Goal: Task Accomplishment & Management: Use online tool/utility

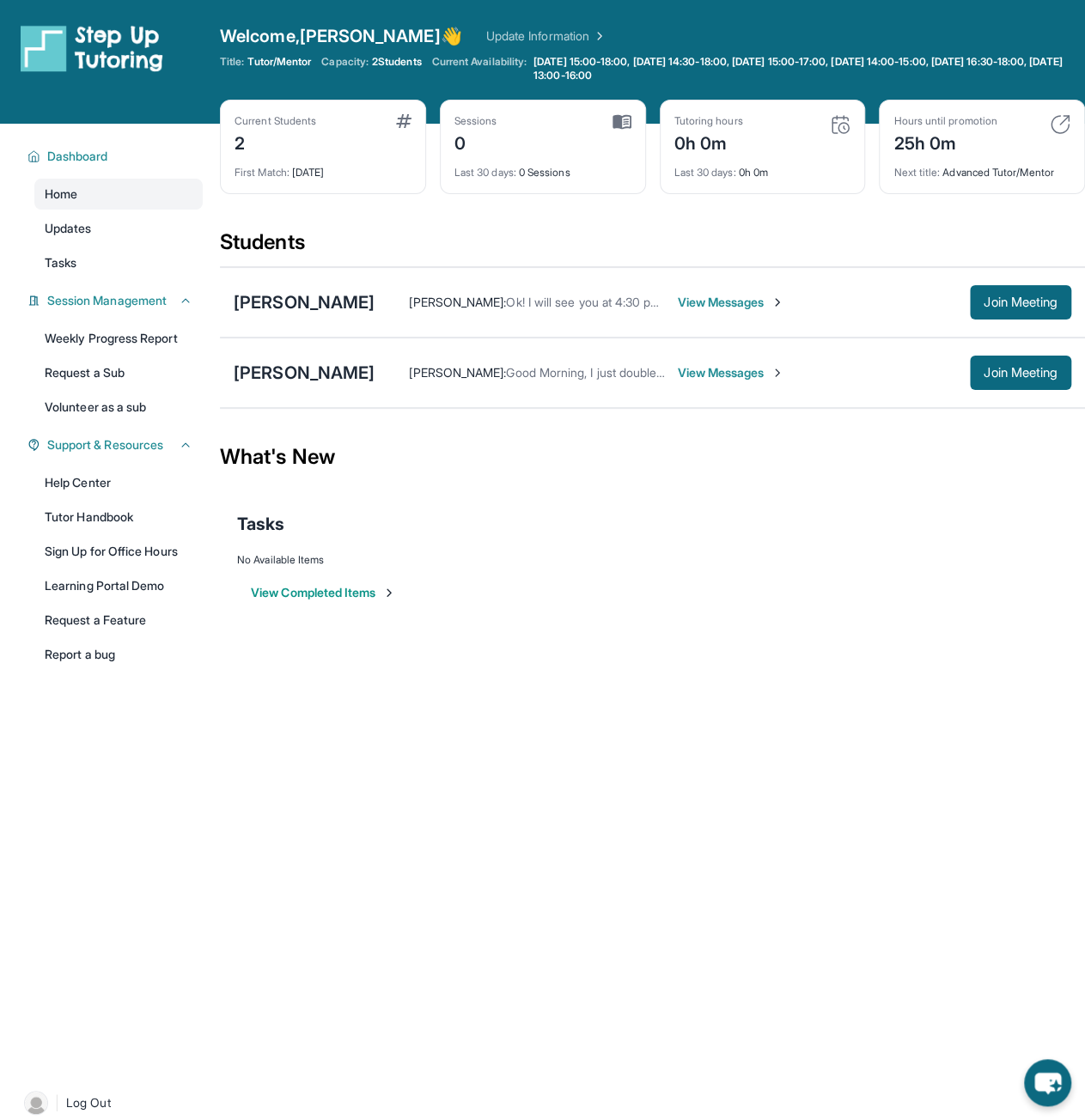
click at [775, 299] on span "View Messages" at bounding box center [731, 302] width 108 height 17
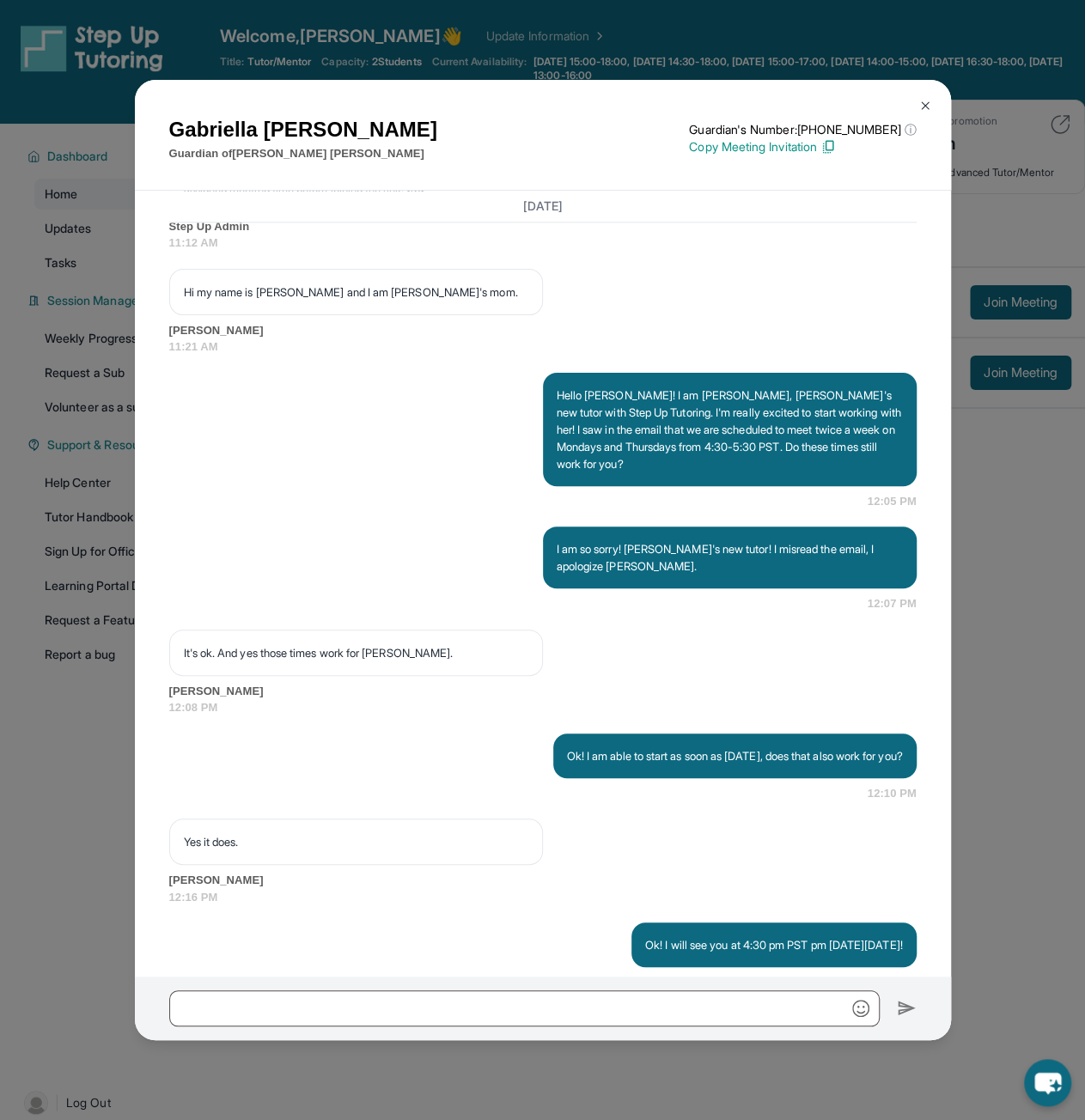
scroll to position [1297, 0]
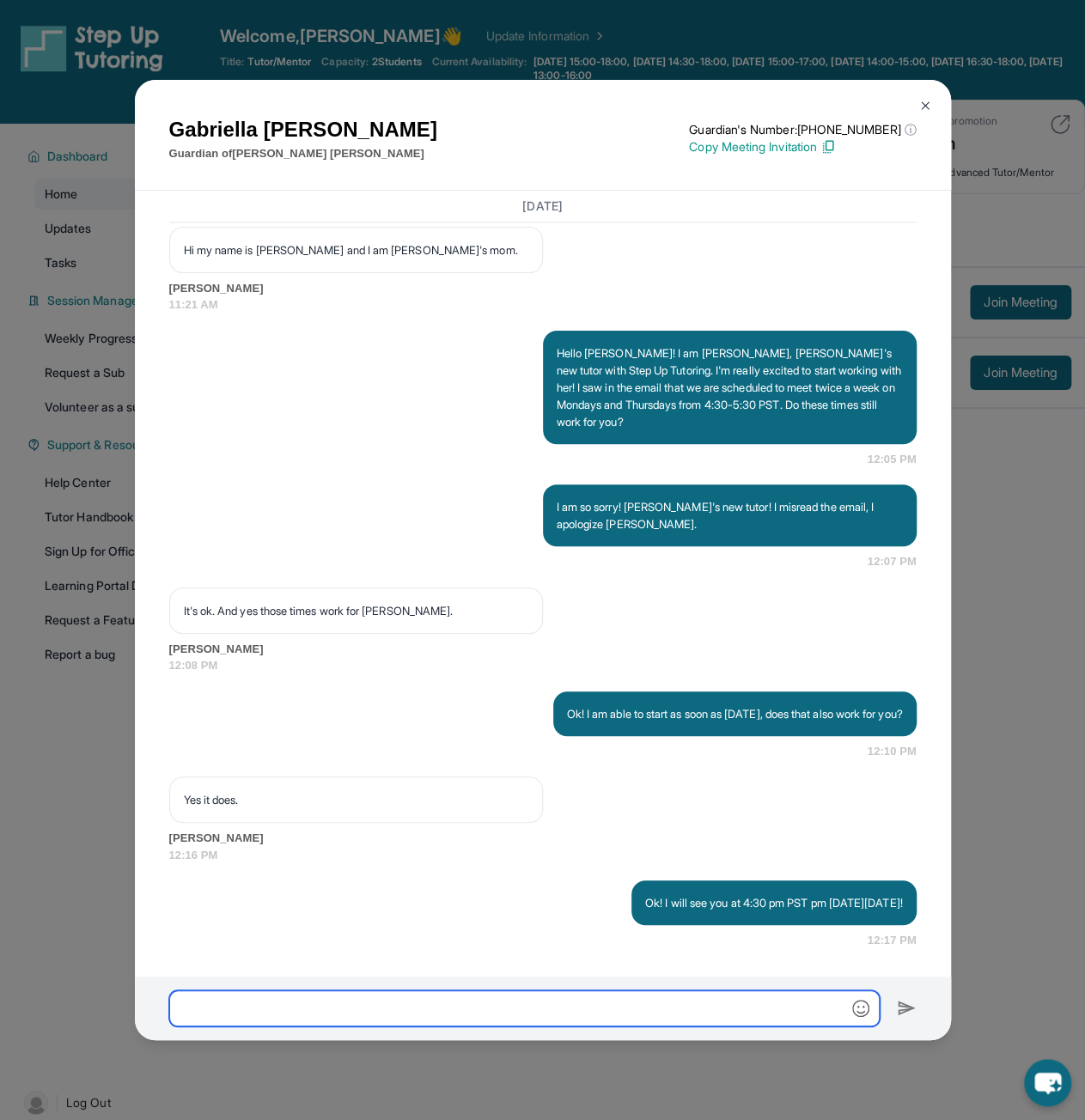
click at [777, 1003] on input "text" at bounding box center [524, 1009] width 710 height 37
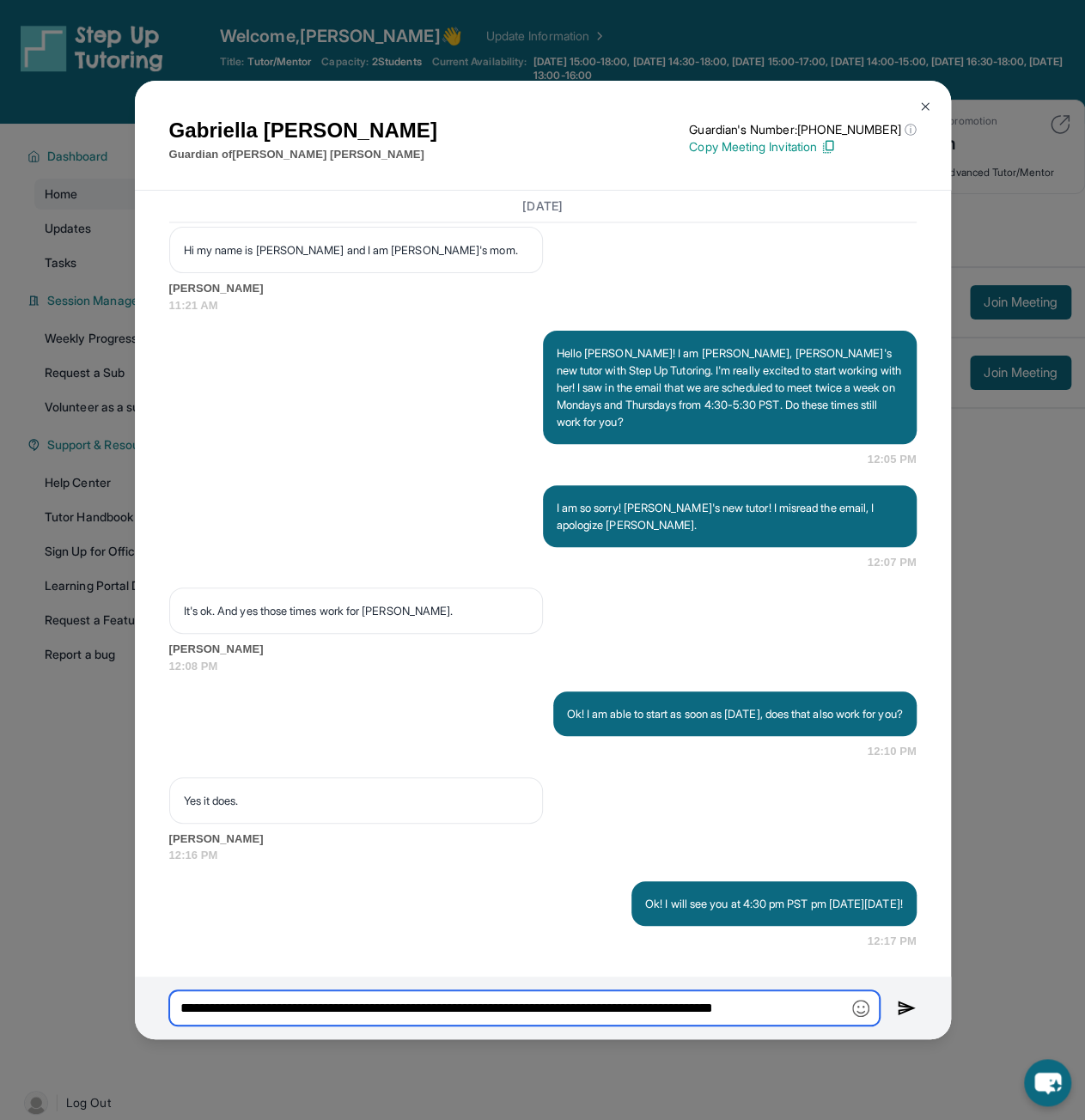
scroll to position [0, 12]
type input "**********"
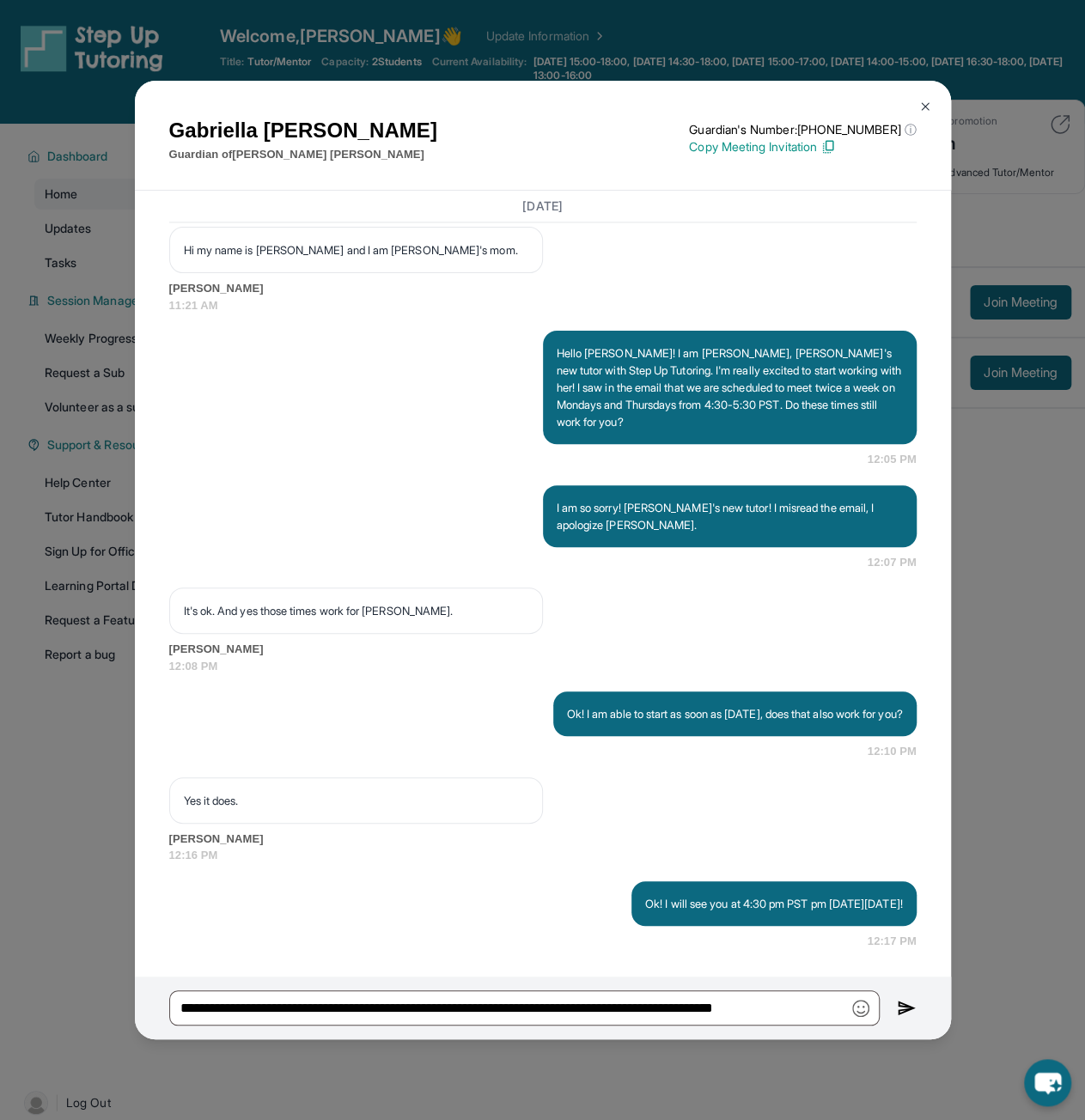
click at [907, 1016] on img at bounding box center [906, 1009] width 20 height 21
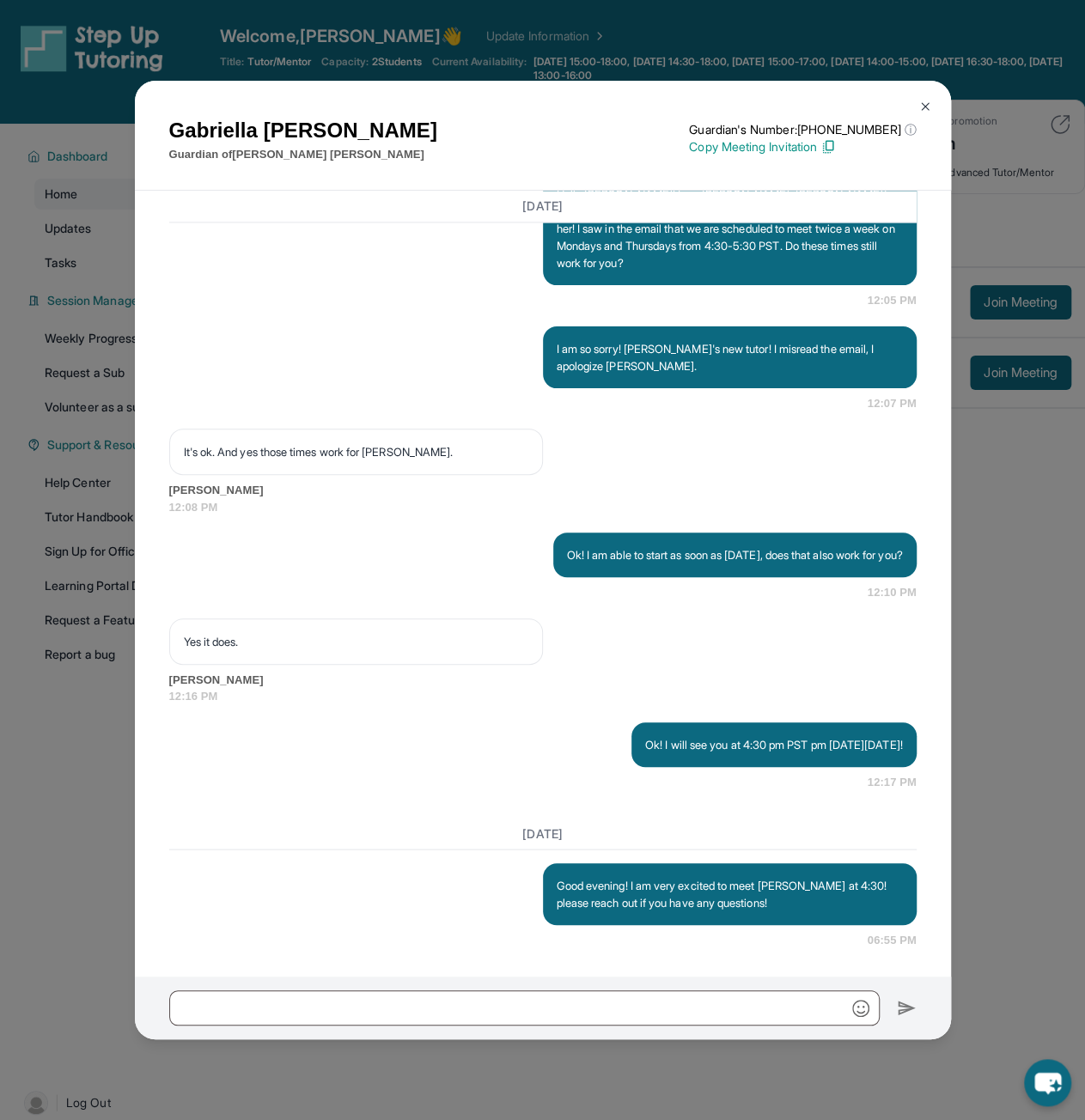
scroll to position [1455, 0]
click at [921, 100] on img at bounding box center [924, 106] width 14 height 14
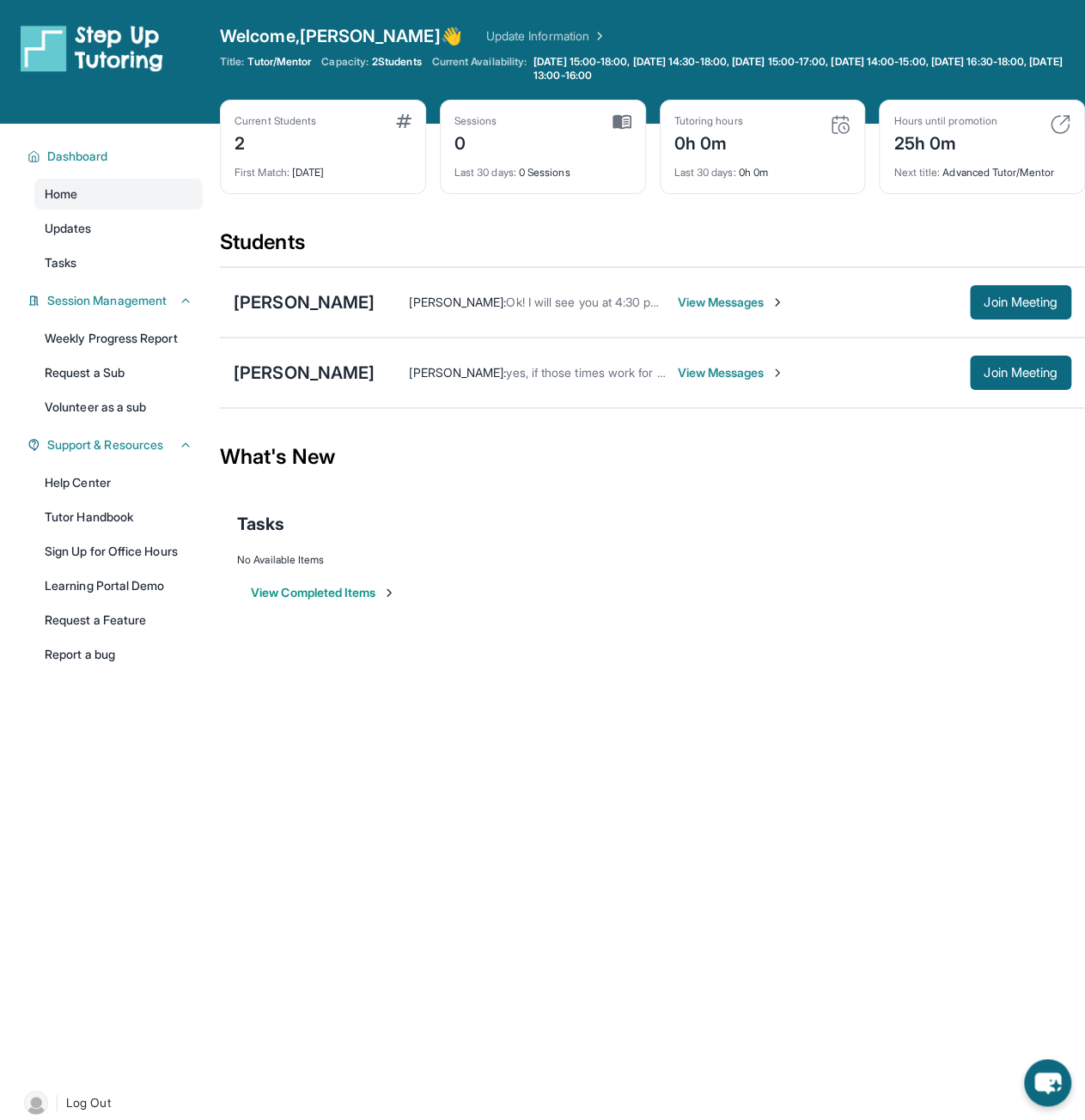
click at [98, 512] on link "Tutor Handbook" at bounding box center [119, 518] width 168 height 31
click at [715, 299] on span "View Messages" at bounding box center [731, 302] width 108 height 17
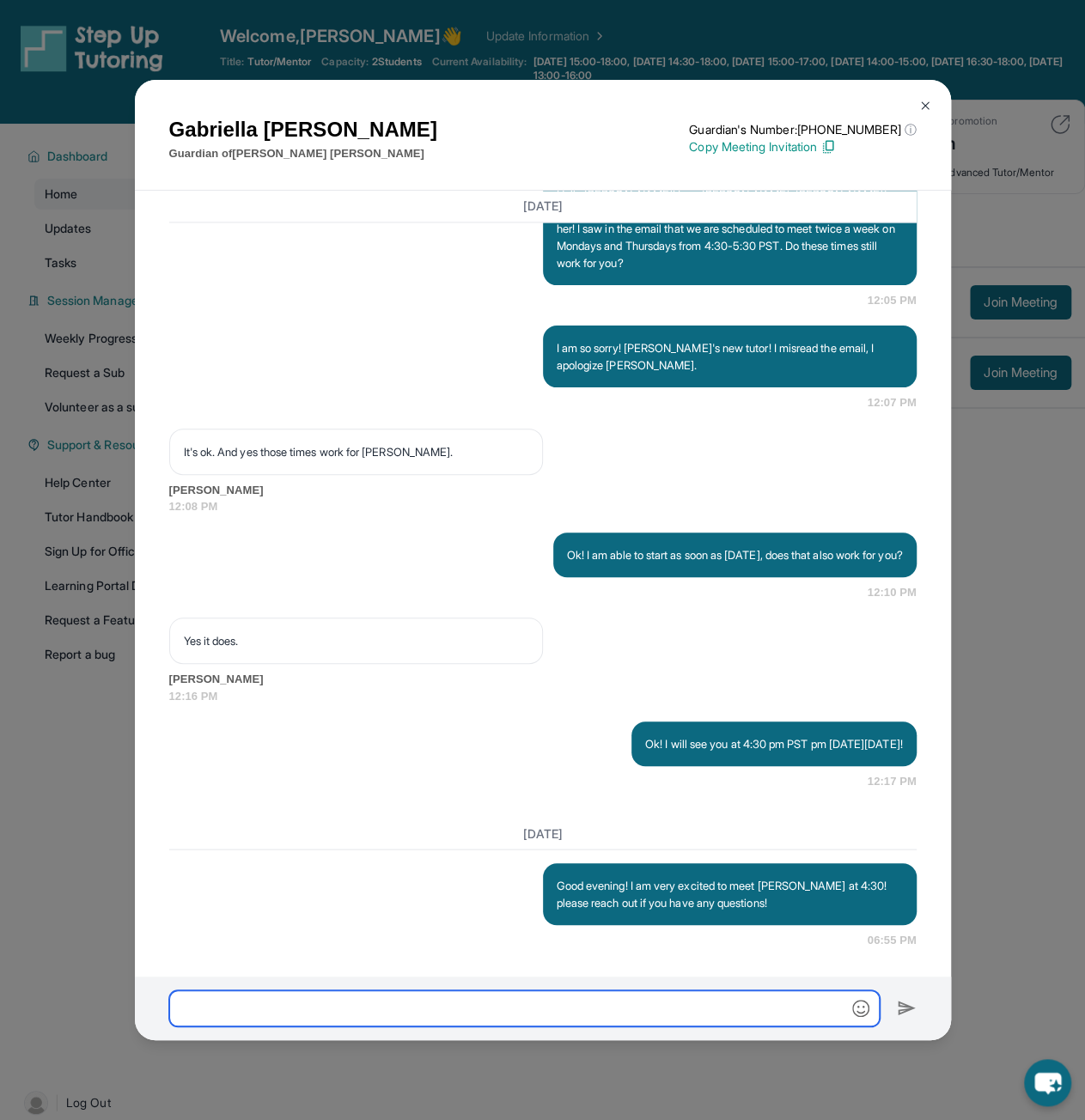
click at [620, 1010] on input "text" at bounding box center [524, 1009] width 710 height 37
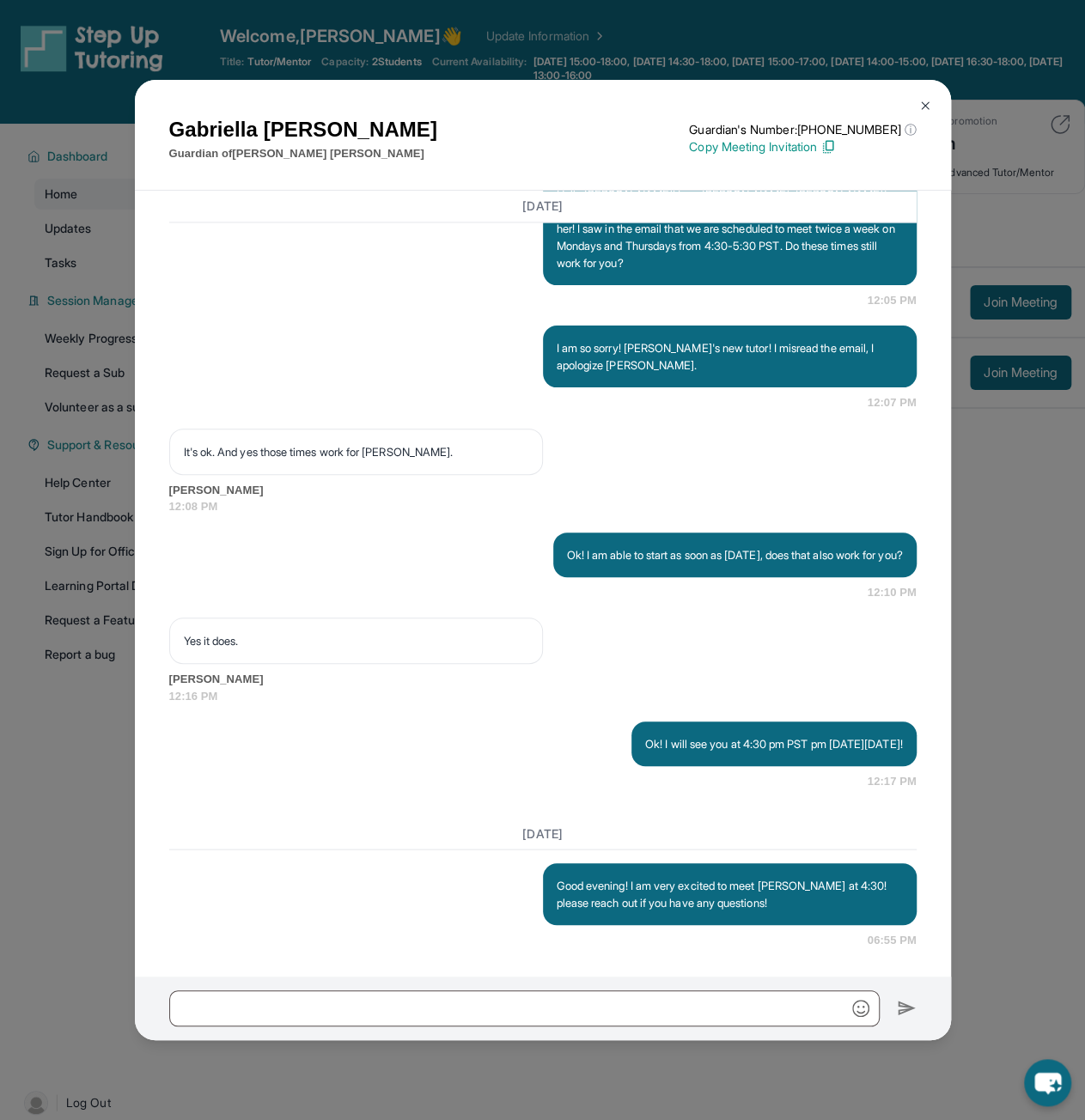
click at [925, 106] on img at bounding box center [924, 105] width 14 height 14
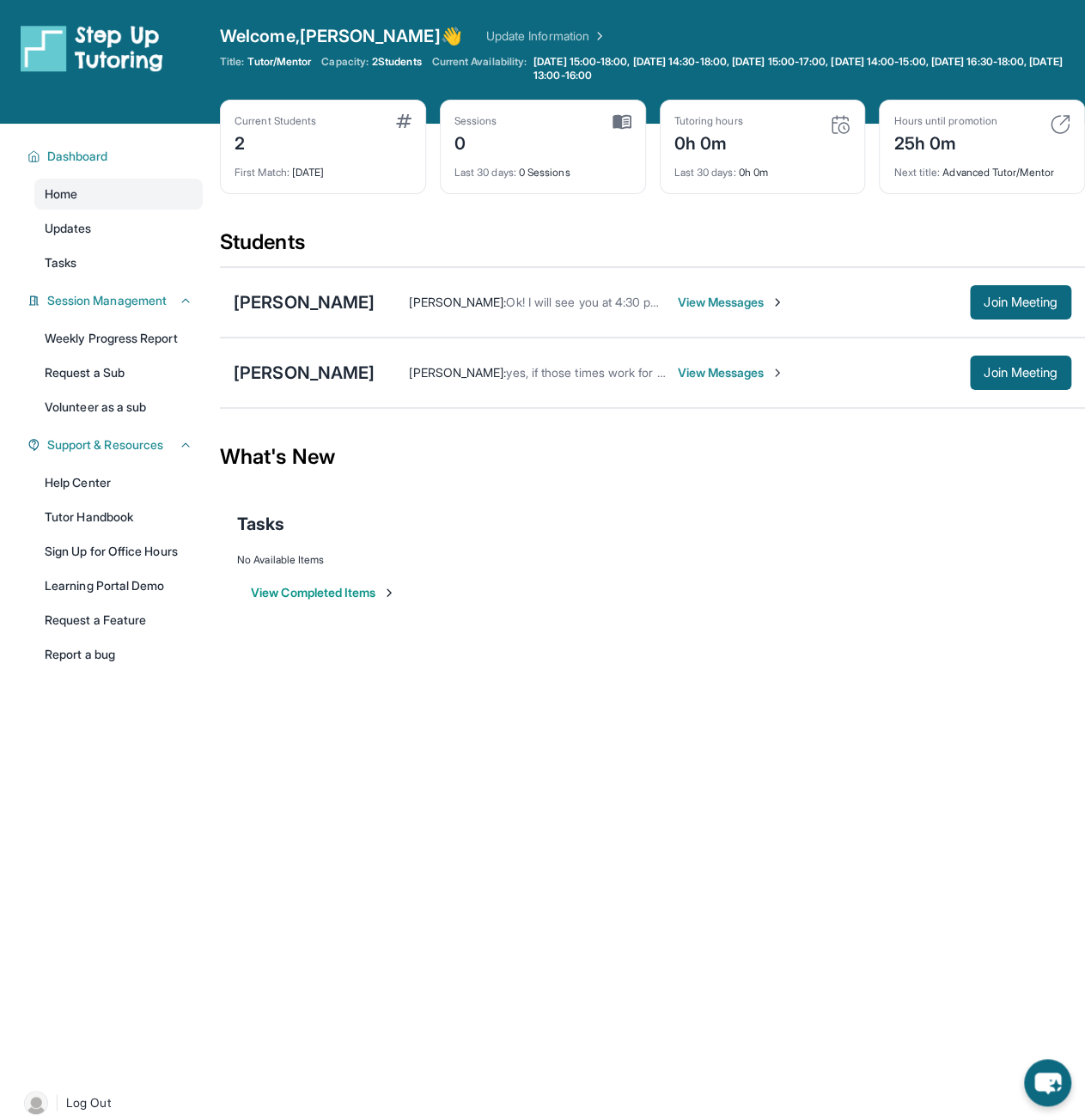
click at [713, 384] on div "[PERSON_NAME] : yes, if those times work for you View Messages Join Meeting" at bounding box center [722, 373] width 696 height 35
click at [713, 382] on div "[PERSON_NAME] : yes, if those times work for you View Messages Join Meeting" at bounding box center [722, 373] width 696 height 35
click at [713, 376] on span "View Messages" at bounding box center [731, 372] width 108 height 17
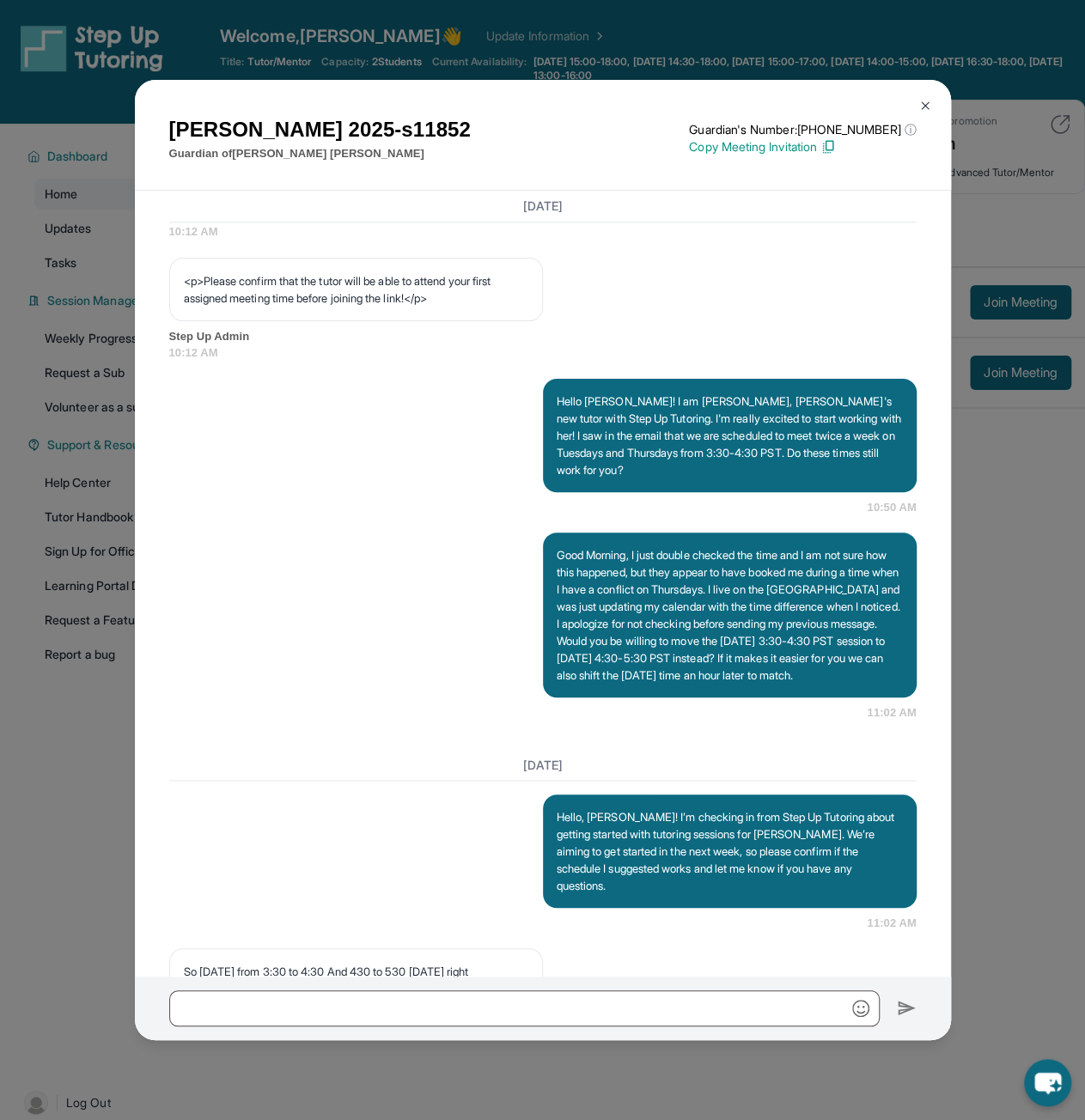
scroll to position [1283, 0]
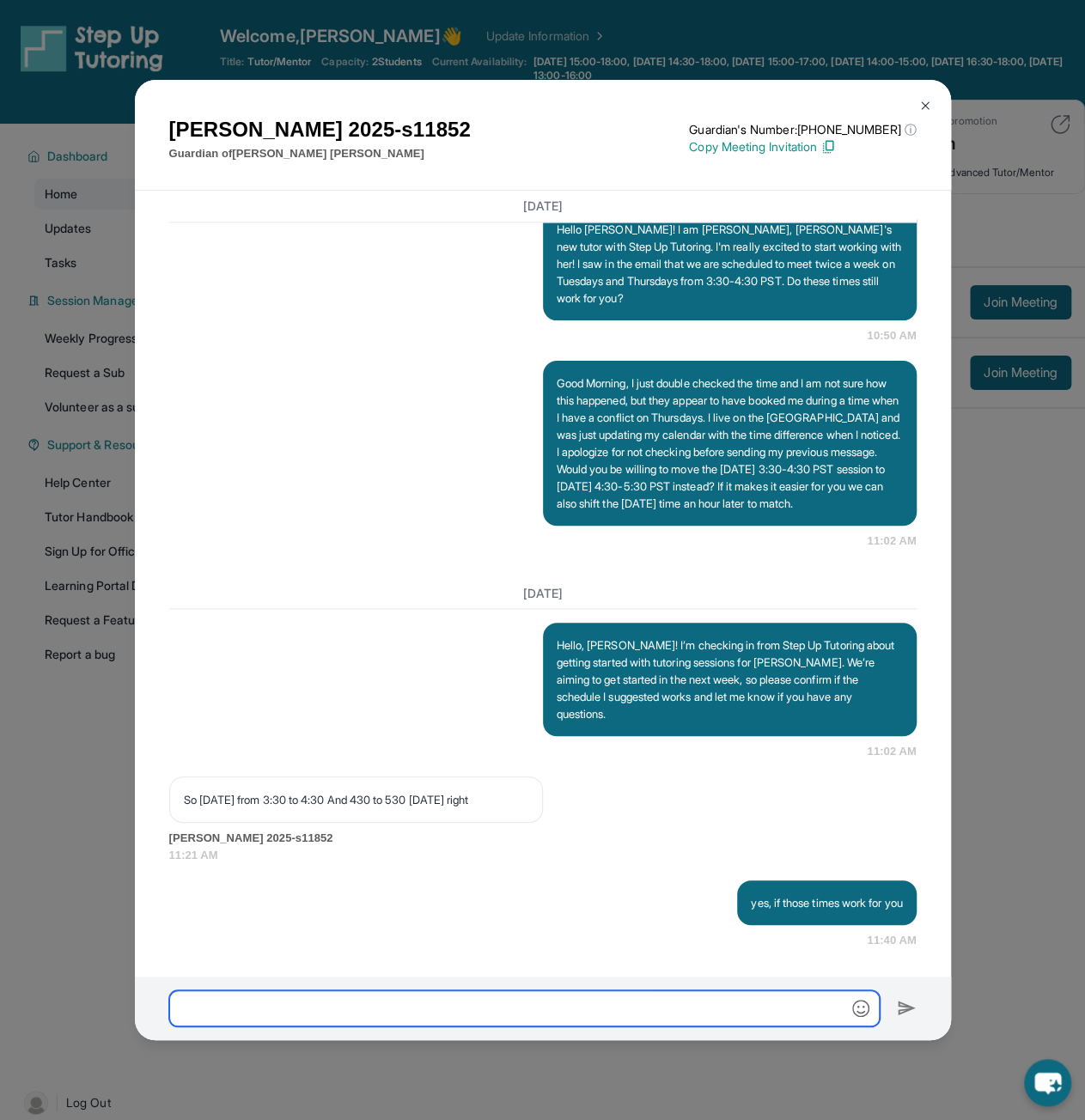
click at [651, 1016] on input "text" at bounding box center [524, 1009] width 710 height 37
type input "**********"
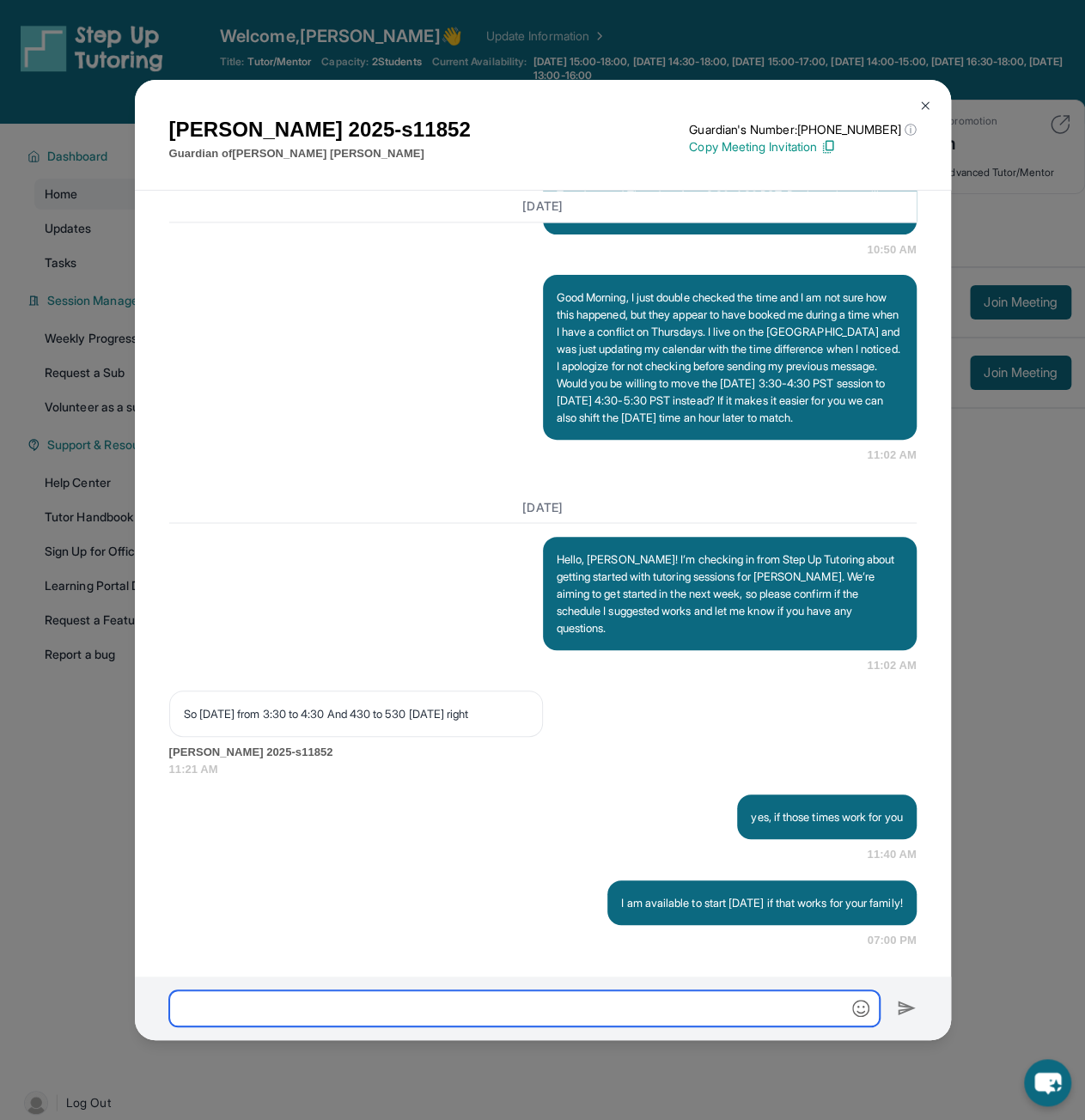
scroll to position [1369, 0]
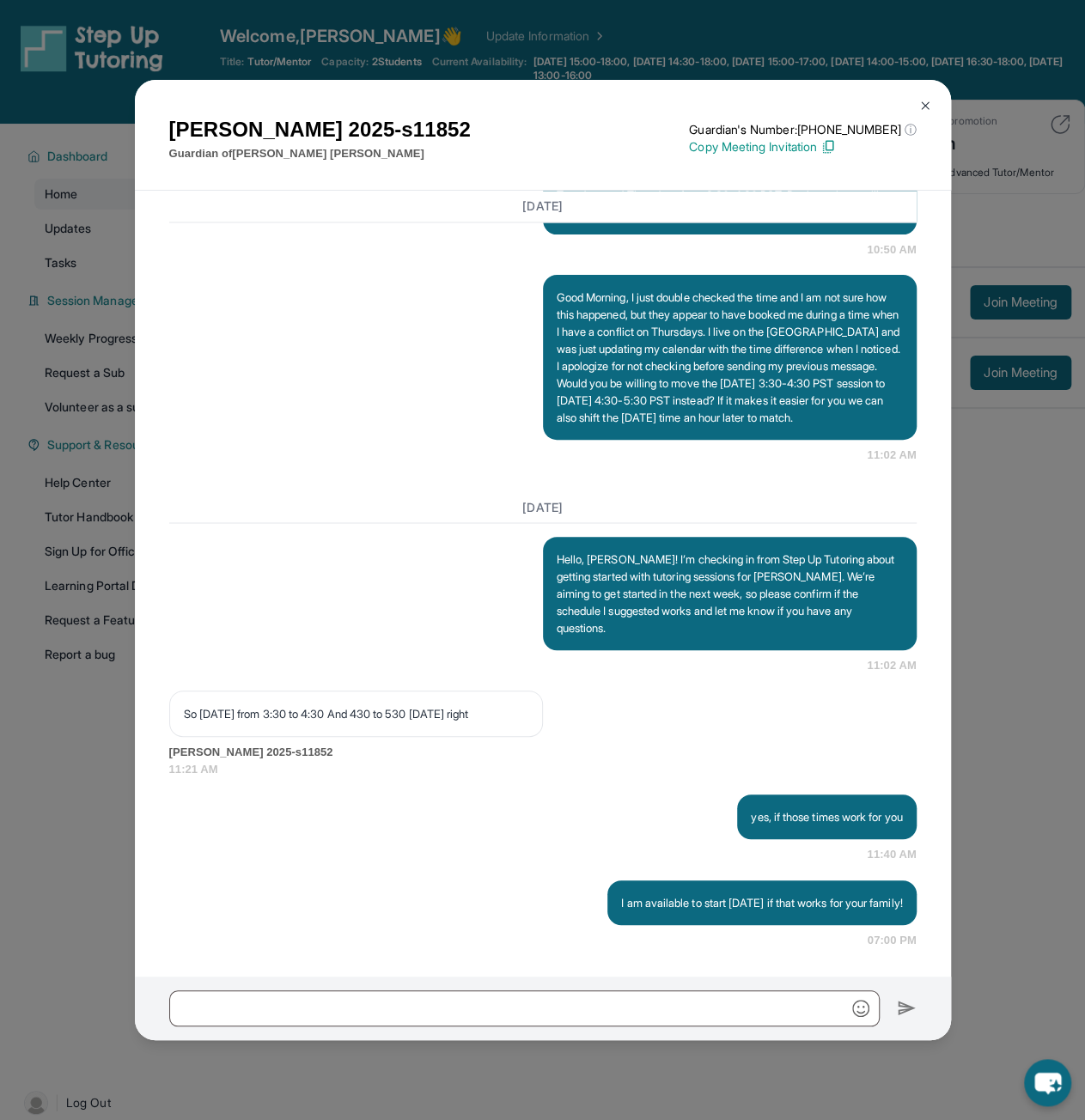
click at [928, 98] on button at bounding box center [925, 106] width 35 height 35
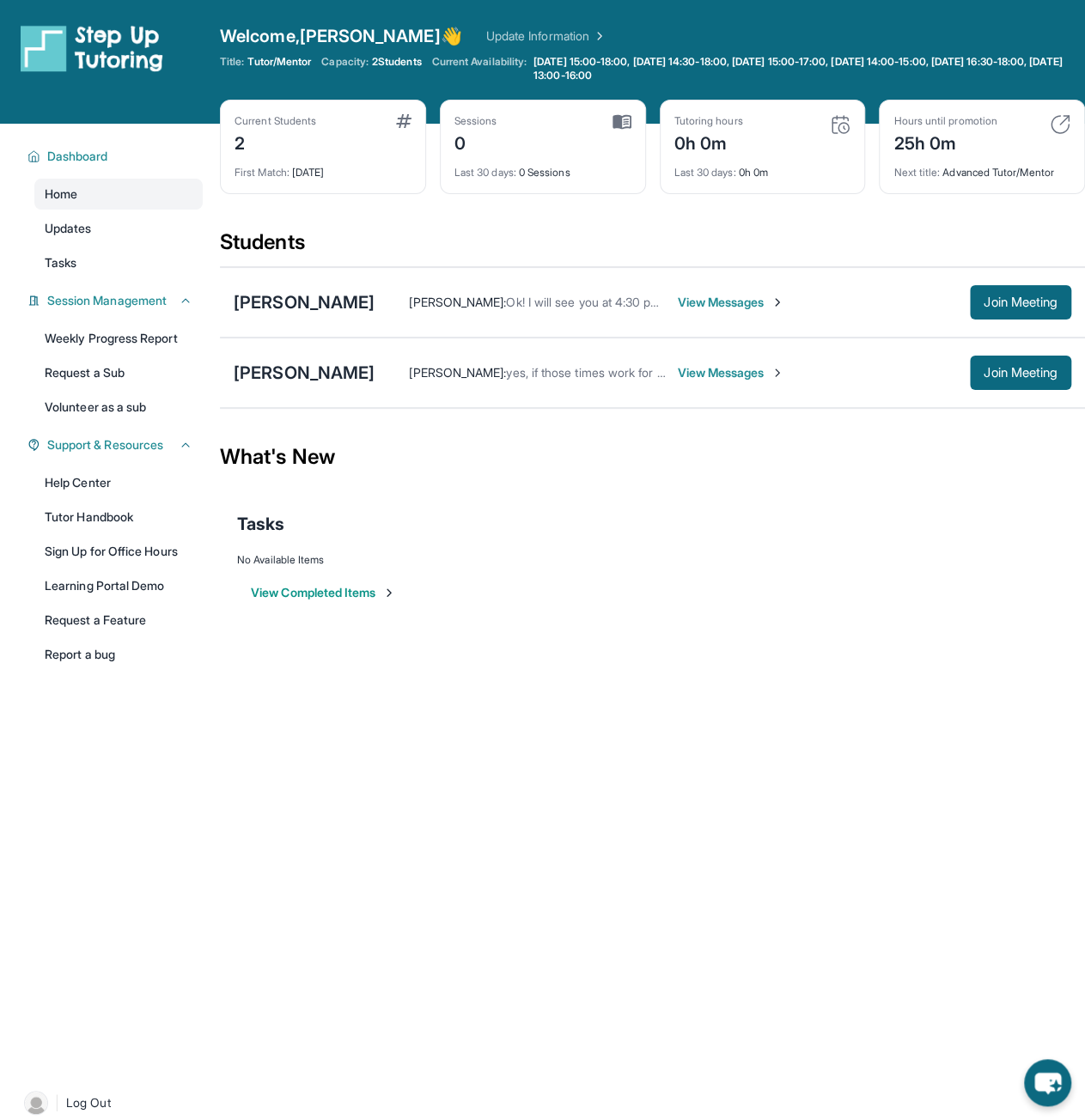
click at [724, 309] on span "View Messages" at bounding box center [731, 302] width 108 height 17
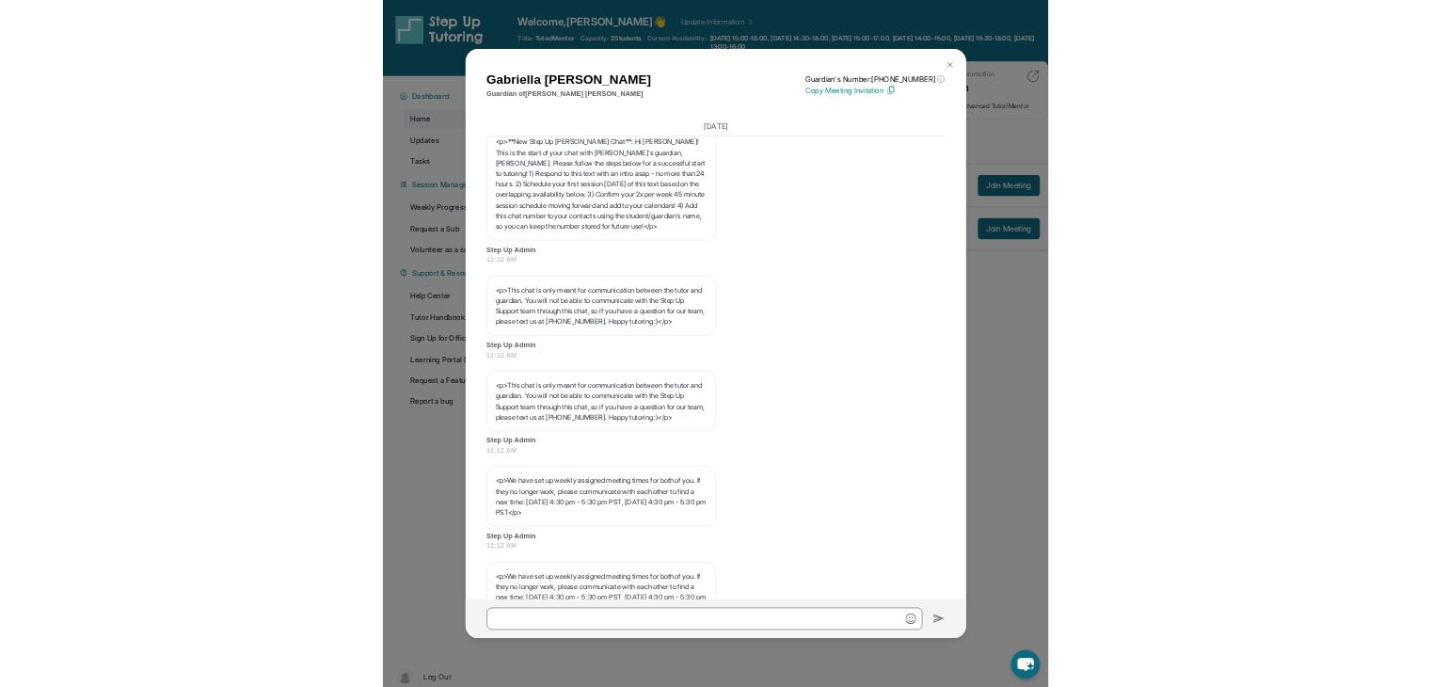
scroll to position [0, 0]
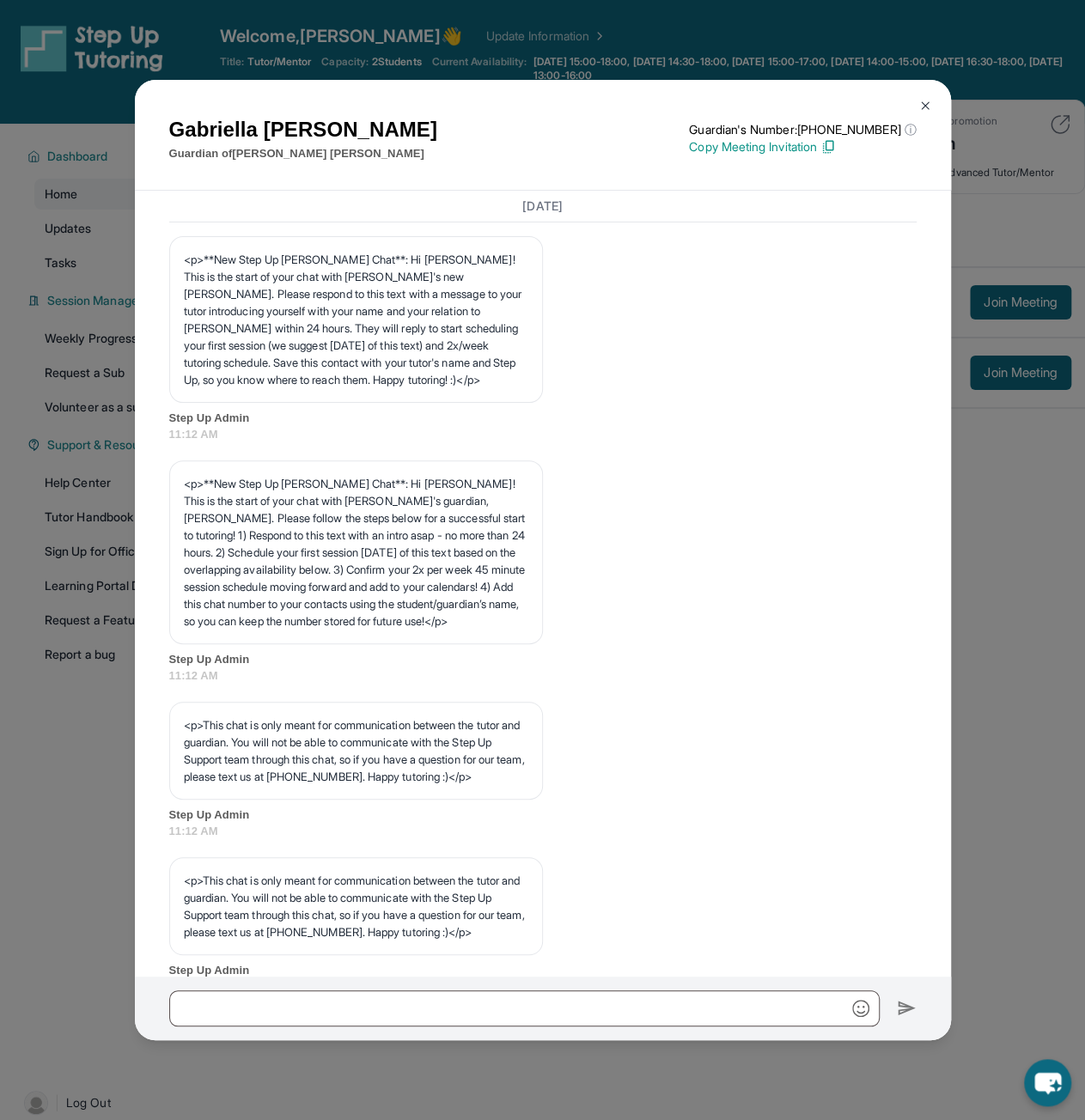
click at [922, 98] on button at bounding box center [925, 106] width 35 height 35
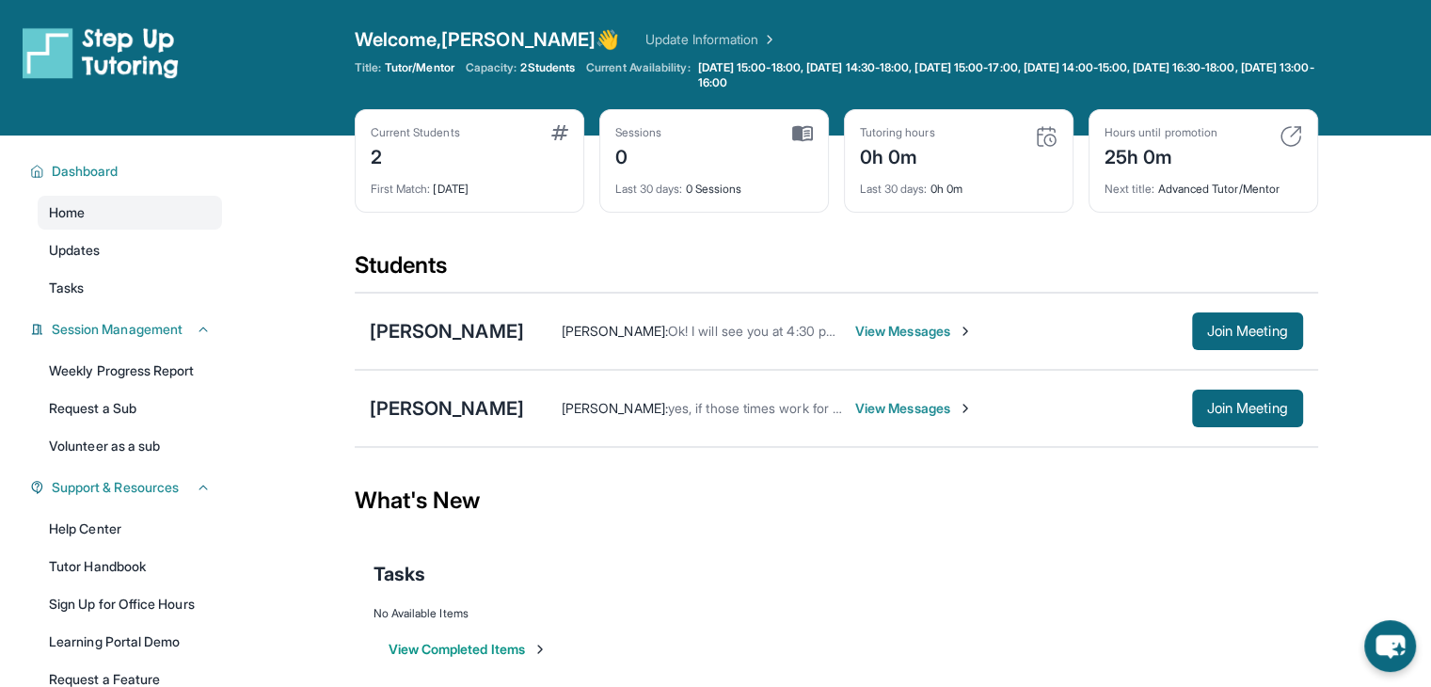
click at [934, 322] on span "View Messages" at bounding box center [914, 331] width 118 height 19
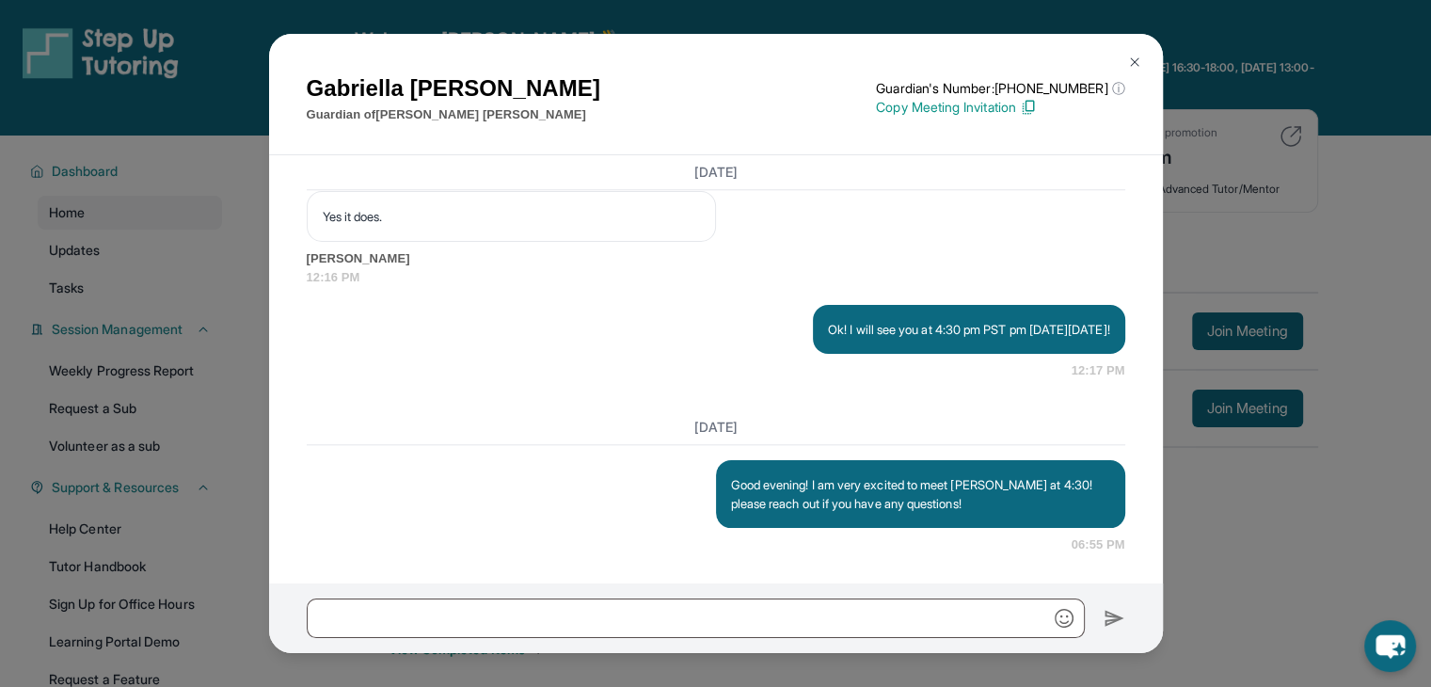
scroll to position [2030, 0]
click at [1138, 56] on img at bounding box center [1134, 62] width 15 height 15
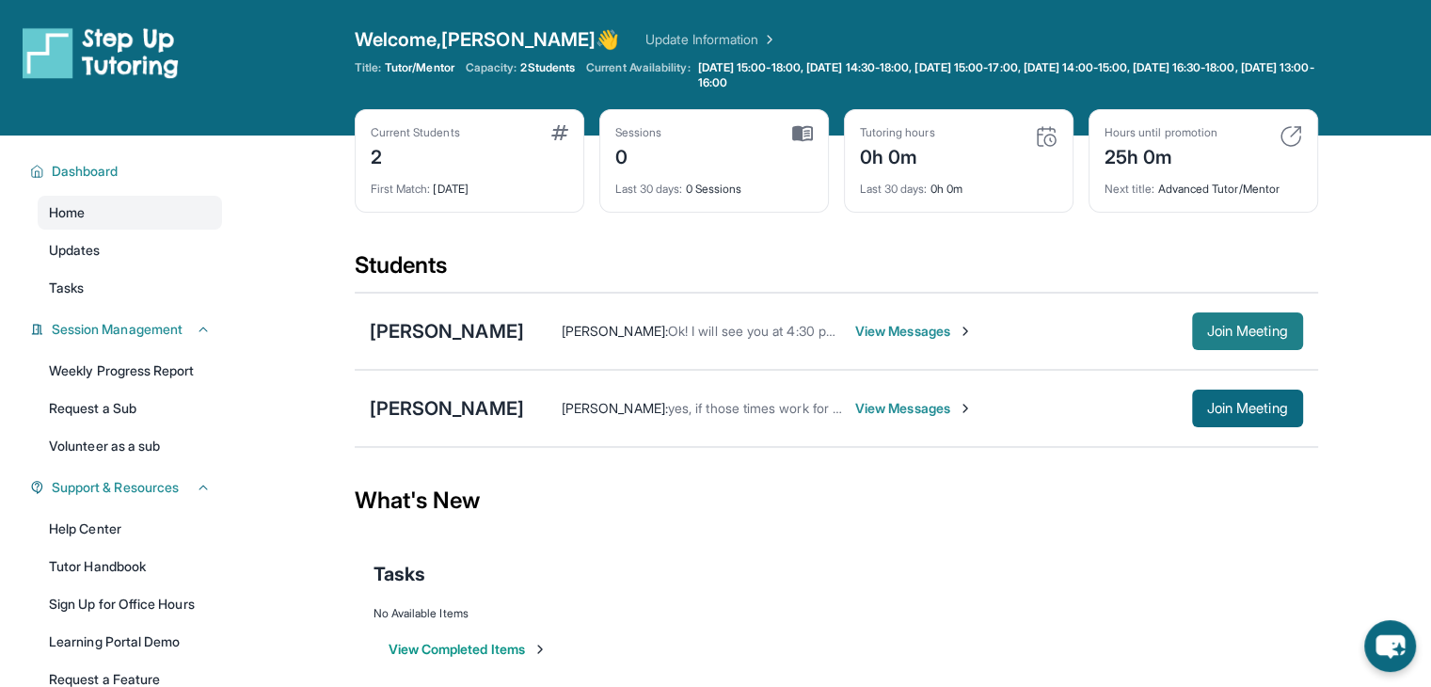
click at [1188, 315] on button "Join Meeting" at bounding box center [1247, 331] width 111 height 38
click at [1188, 327] on span "Join Meeting" at bounding box center [1247, 331] width 81 height 11
click at [897, 332] on span "View Messages" at bounding box center [914, 331] width 118 height 19
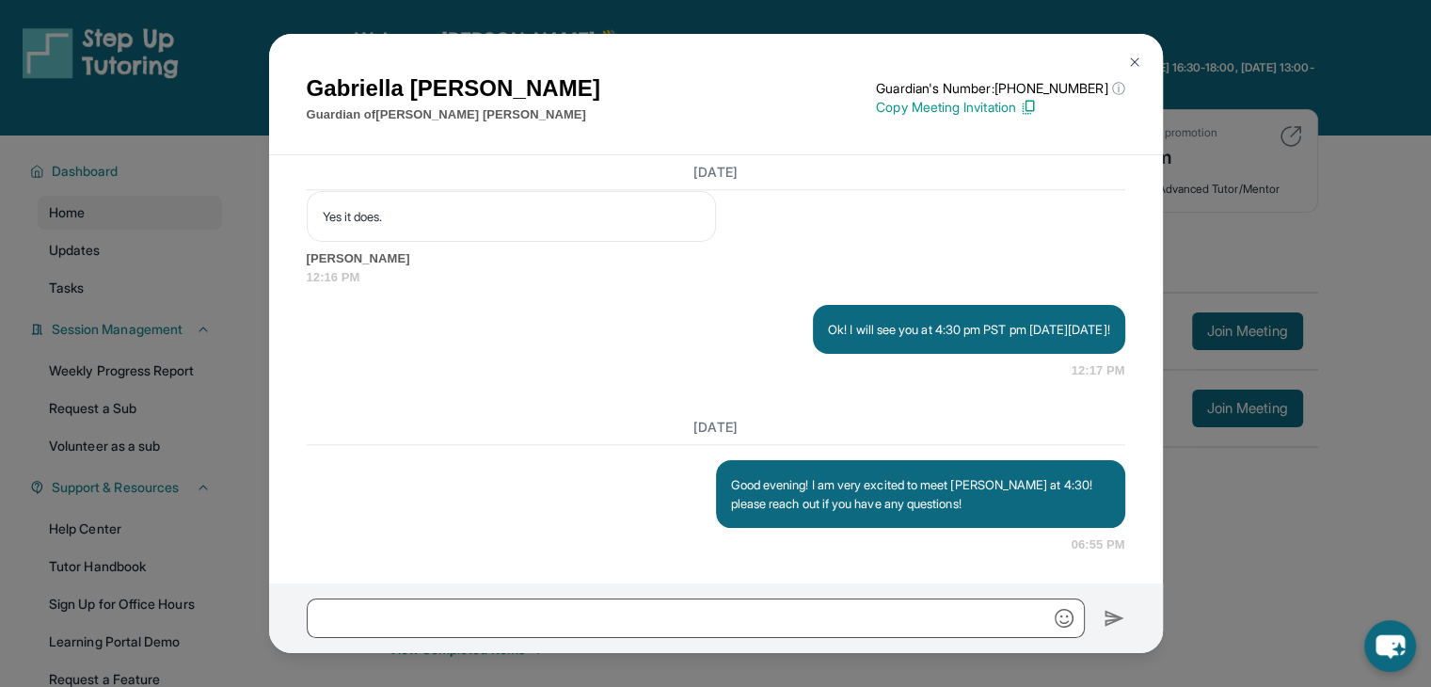
click at [1129, 56] on img at bounding box center [1134, 62] width 15 height 15
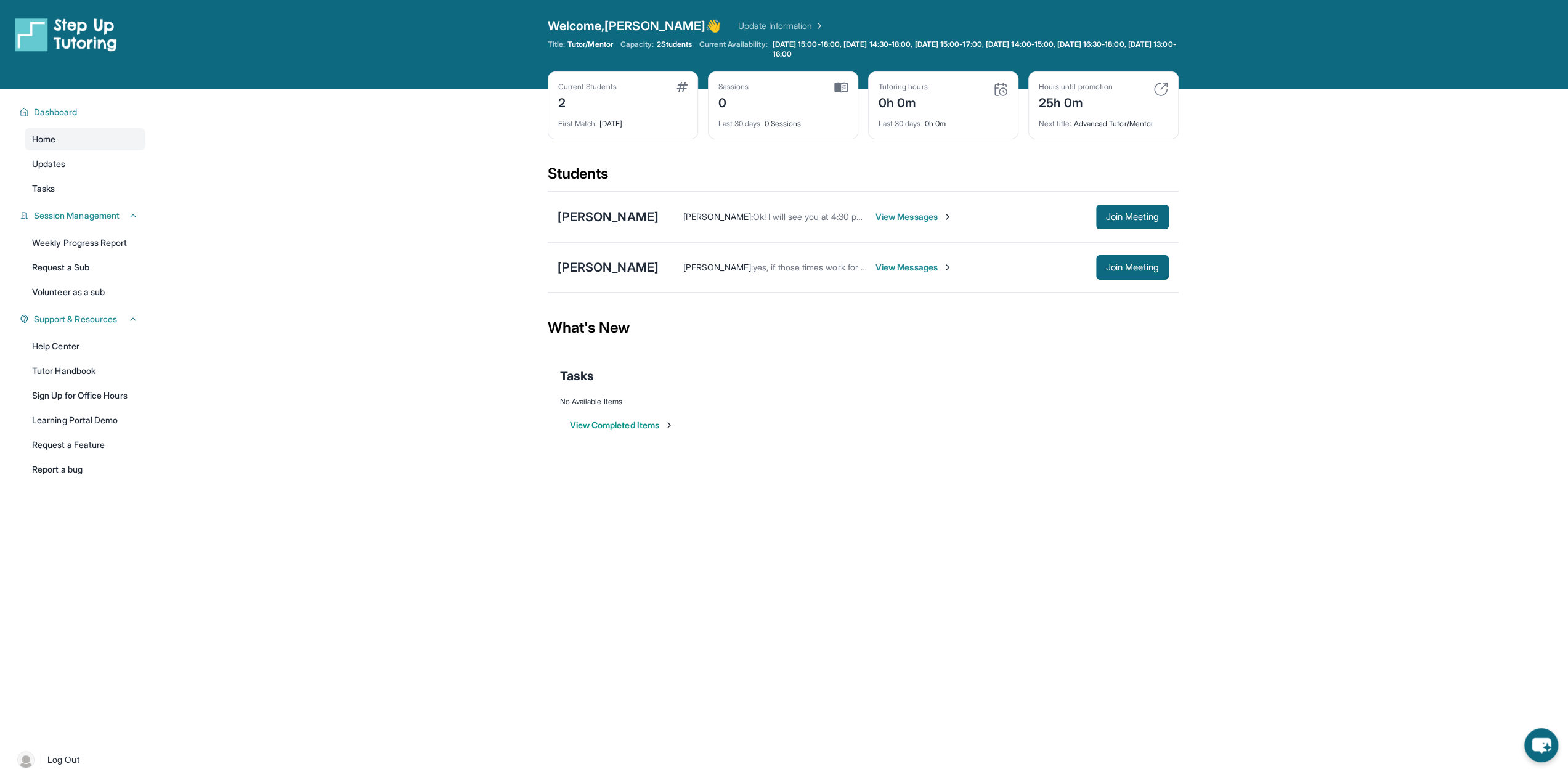
click at [778, 214] on span "View Messages" at bounding box center [914, 217] width 77 height 12
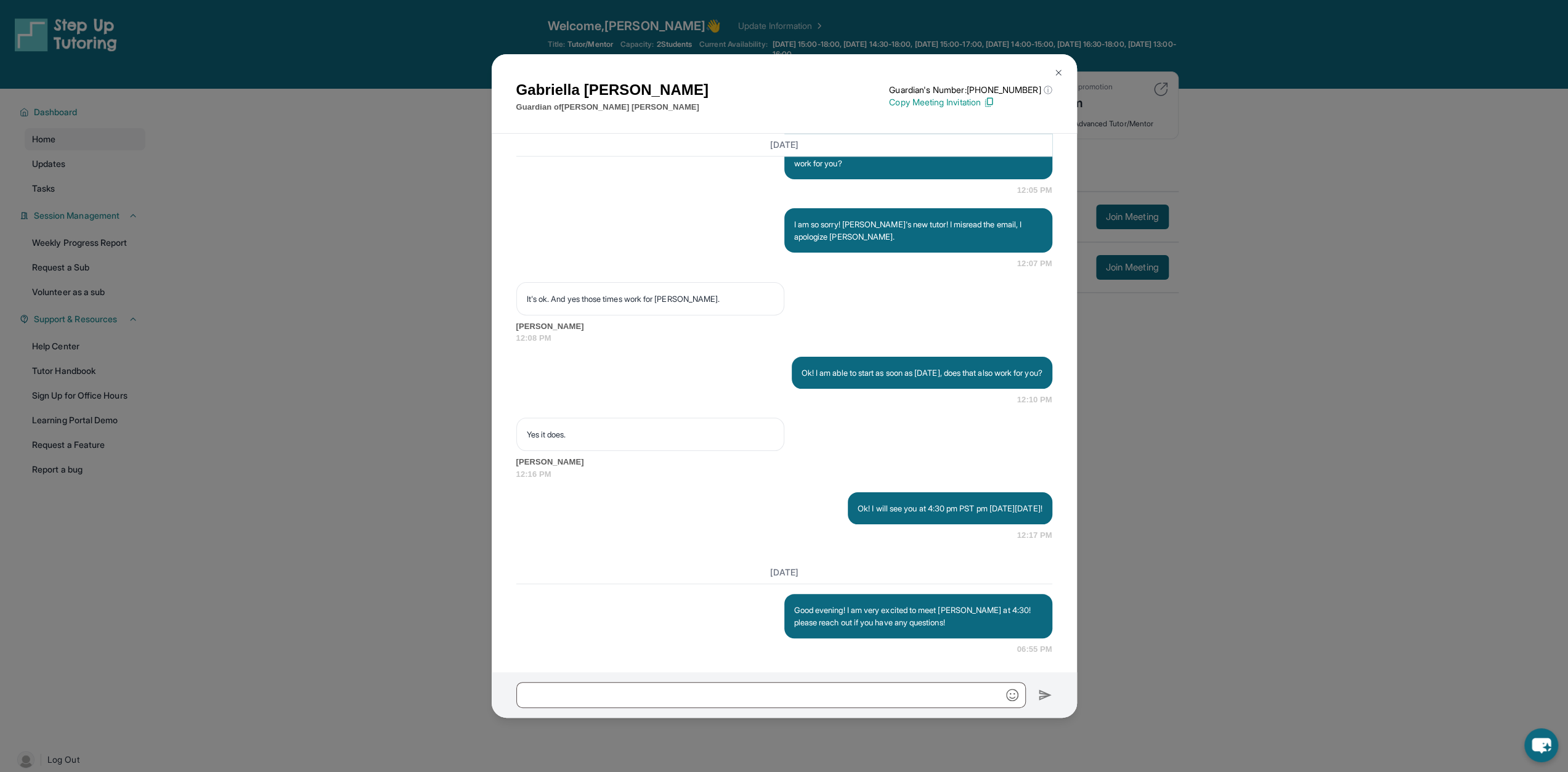
scroll to position [1069, 0]
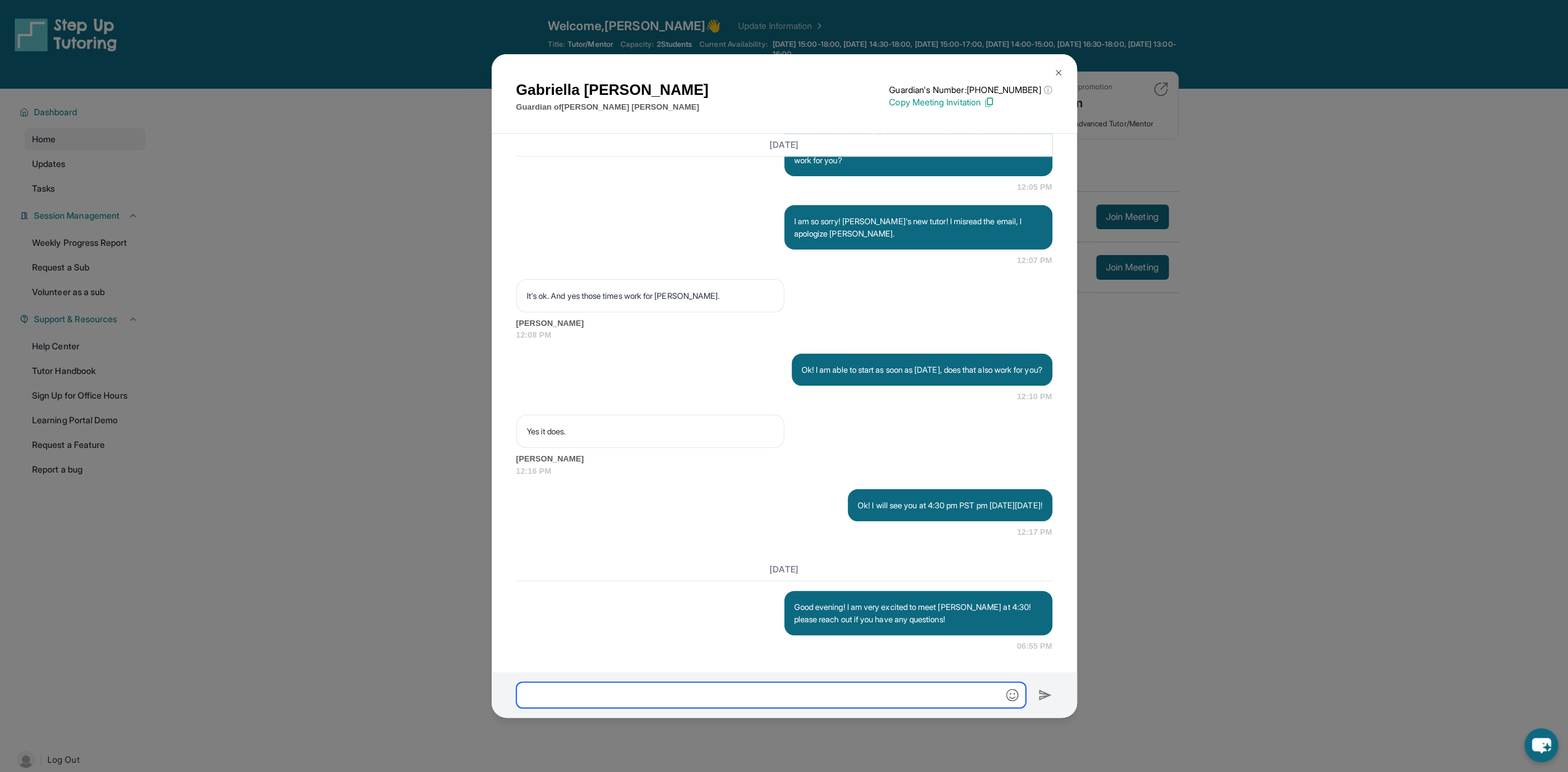
click at [778, 699] on input "text" at bounding box center [771, 695] width 509 height 26
type input "**********"
click at [778, 71] on img at bounding box center [1058, 73] width 10 height 10
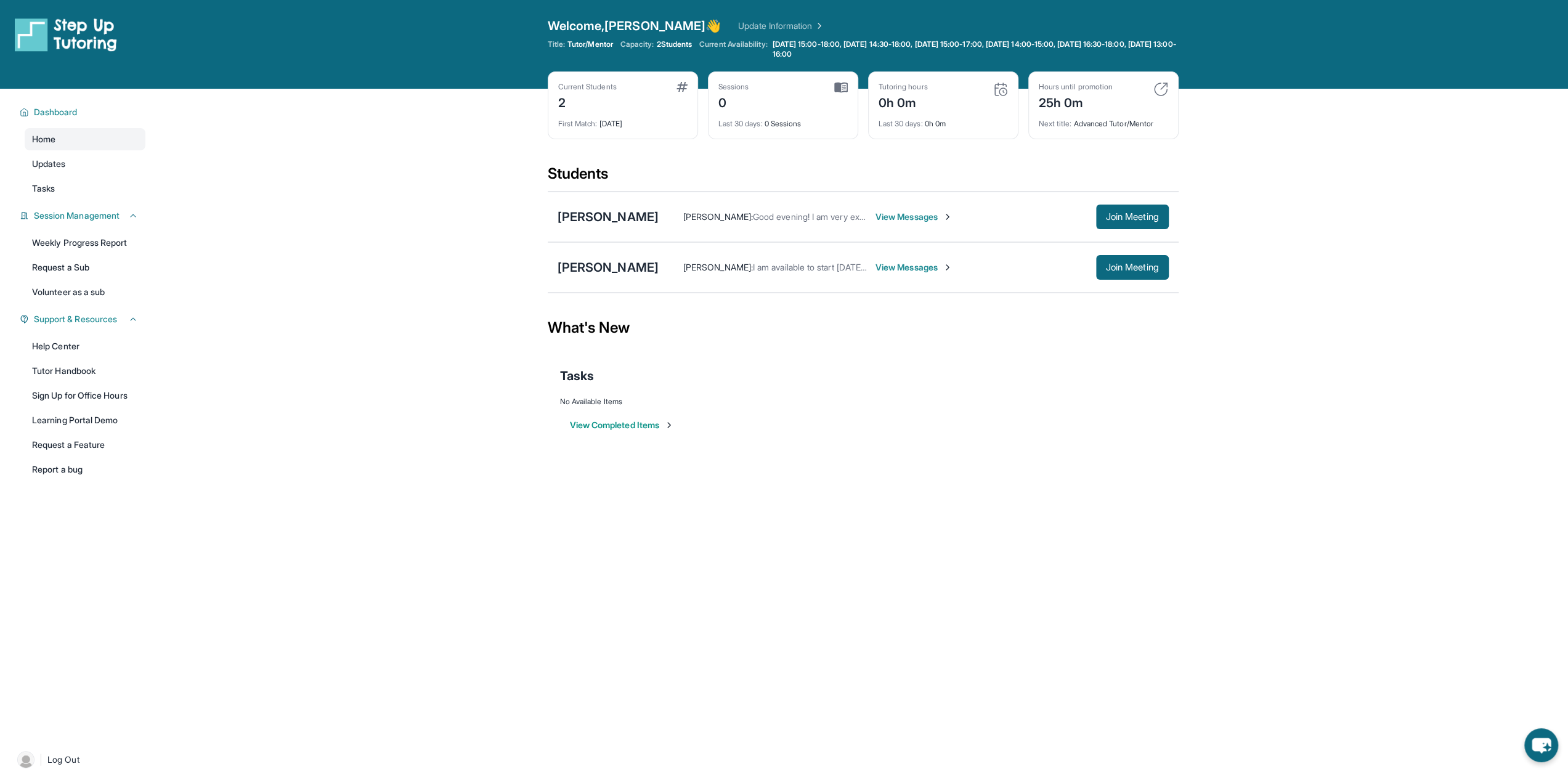
click at [778, 205] on div "[PERSON_NAME] : Good evening! I am very excited to meet [PERSON_NAME] at 4:30! …" at bounding box center [913, 217] width 510 height 25
click at [611, 213] on div "[PERSON_NAME]" at bounding box center [608, 217] width 101 height 17
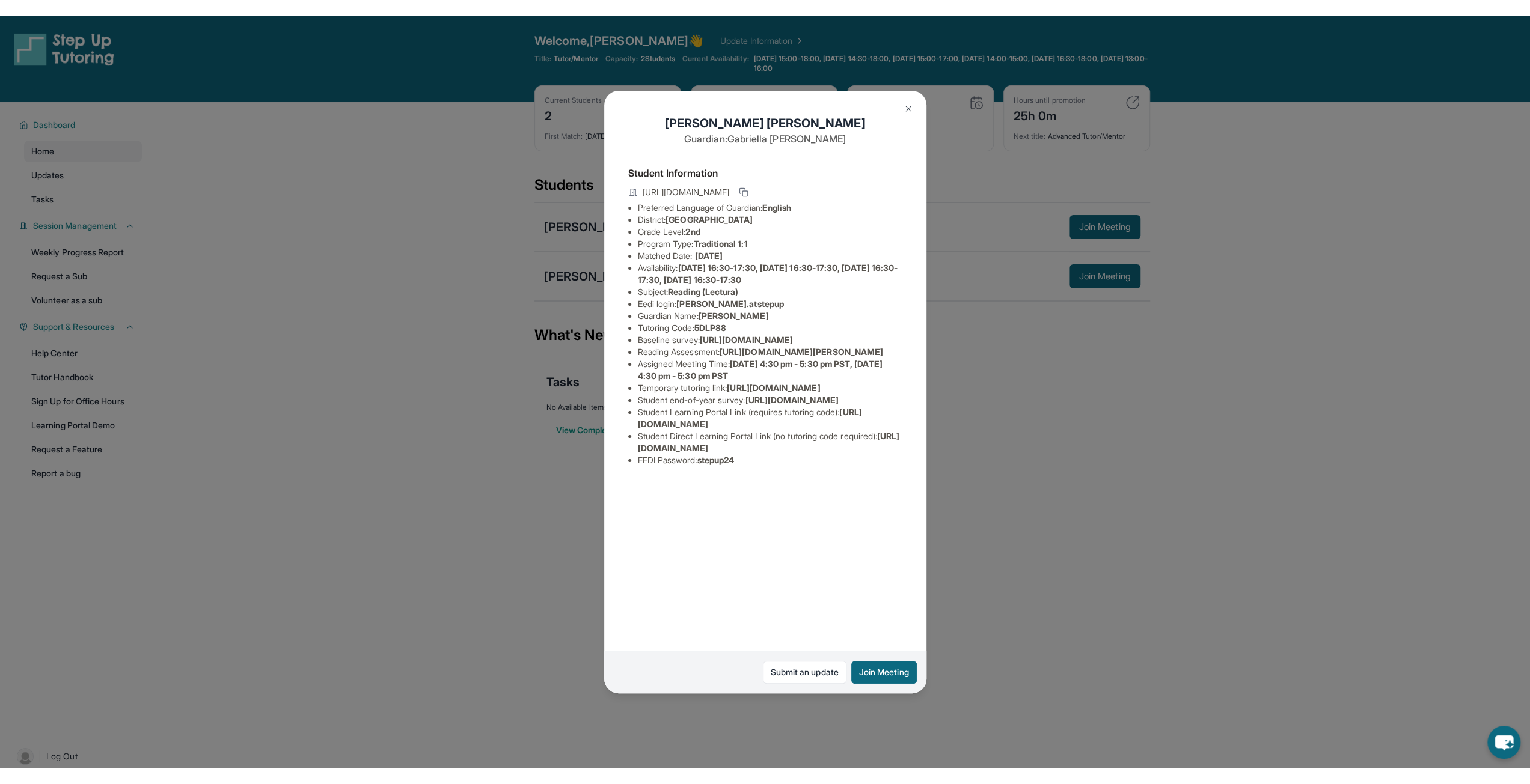
scroll to position [0, 429]
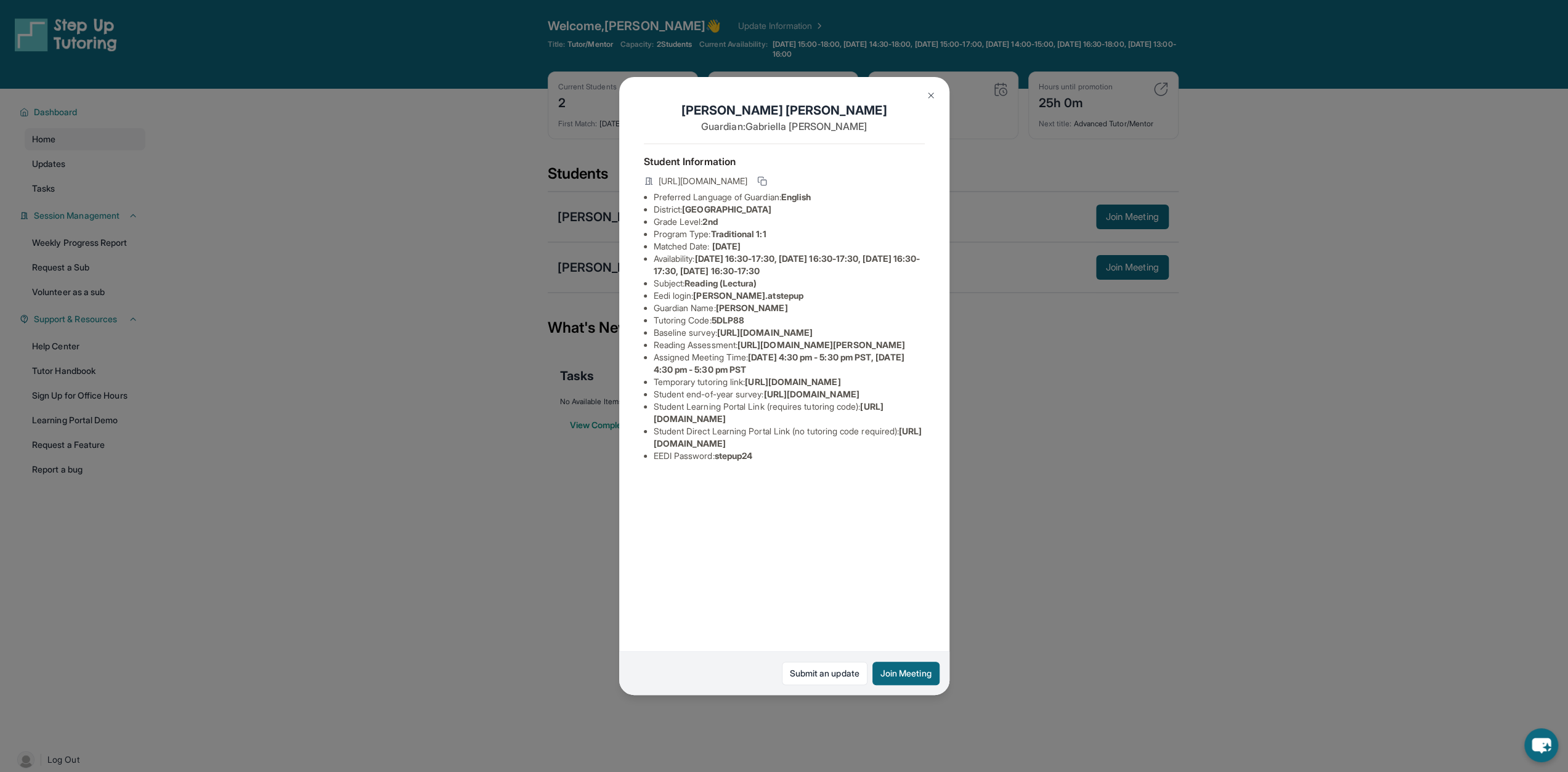
drag, startPoint x: 652, startPoint y: 342, endPoint x: 949, endPoint y: 368, distance: 298.1
click at [778, 368] on div "[PERSON_NAME] Guardian: [PERSON_NAME] Student Information [URL][DOMAIN_NAME] Pr…" at bounding box center [784, 386] width 1568 height 772
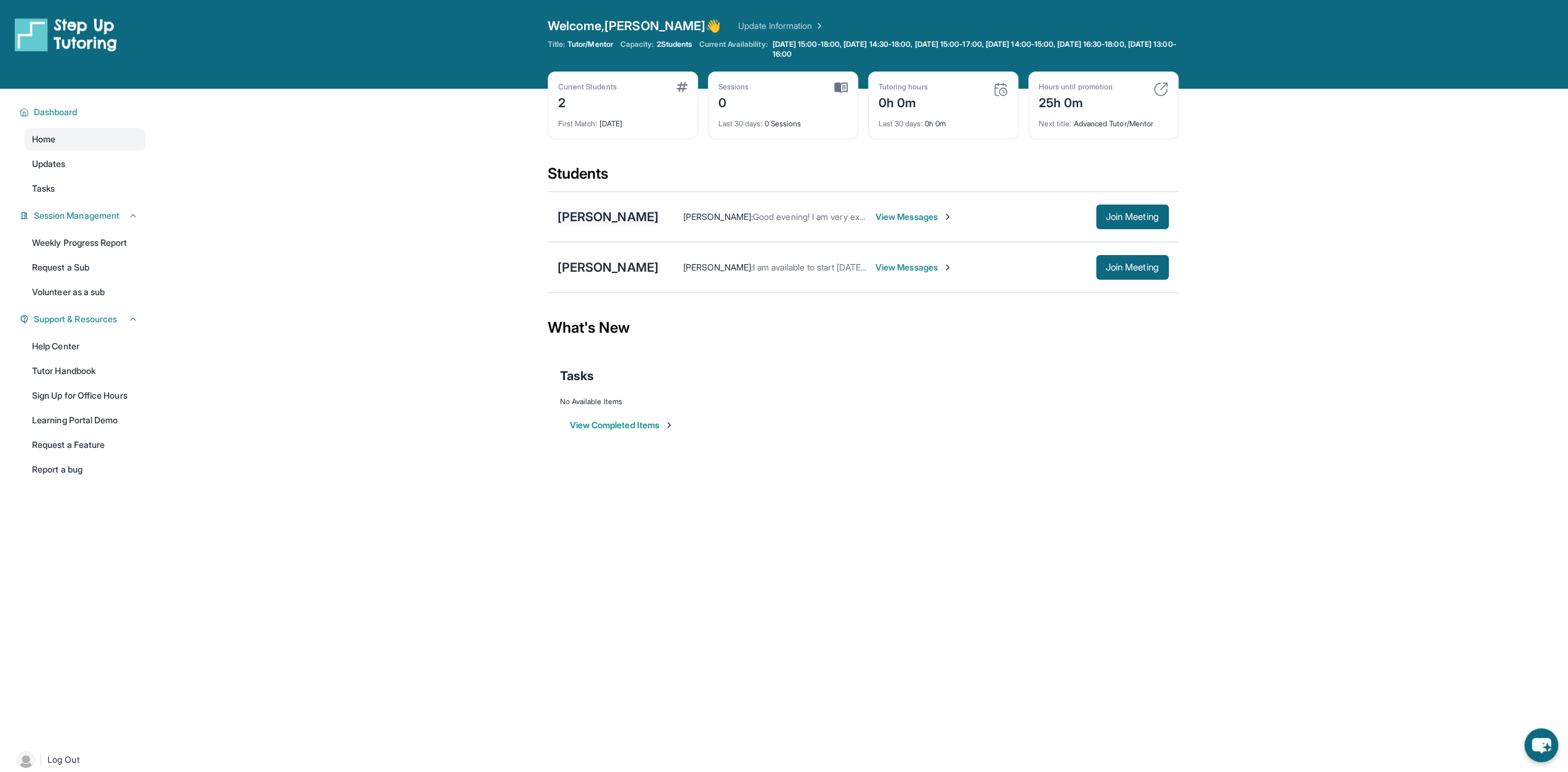
click at [625, 209] on div "[PERSON_NAME]" at bounding box center [608, 217] width 101 height 17
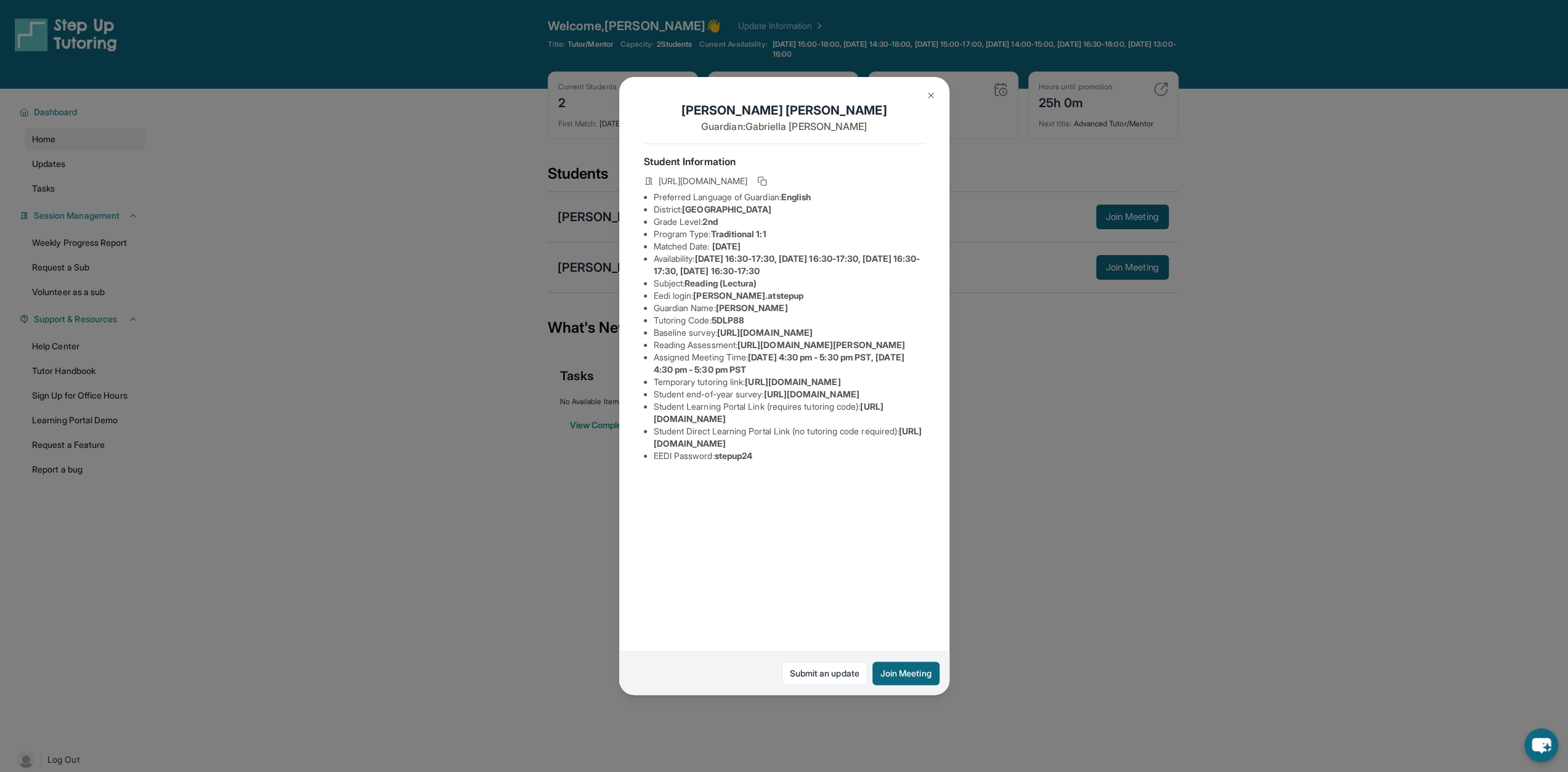
click at [717, 338] on span "[URL][DOMAIN_NAME]" at bounding box center [765, 333] width 96 height 10
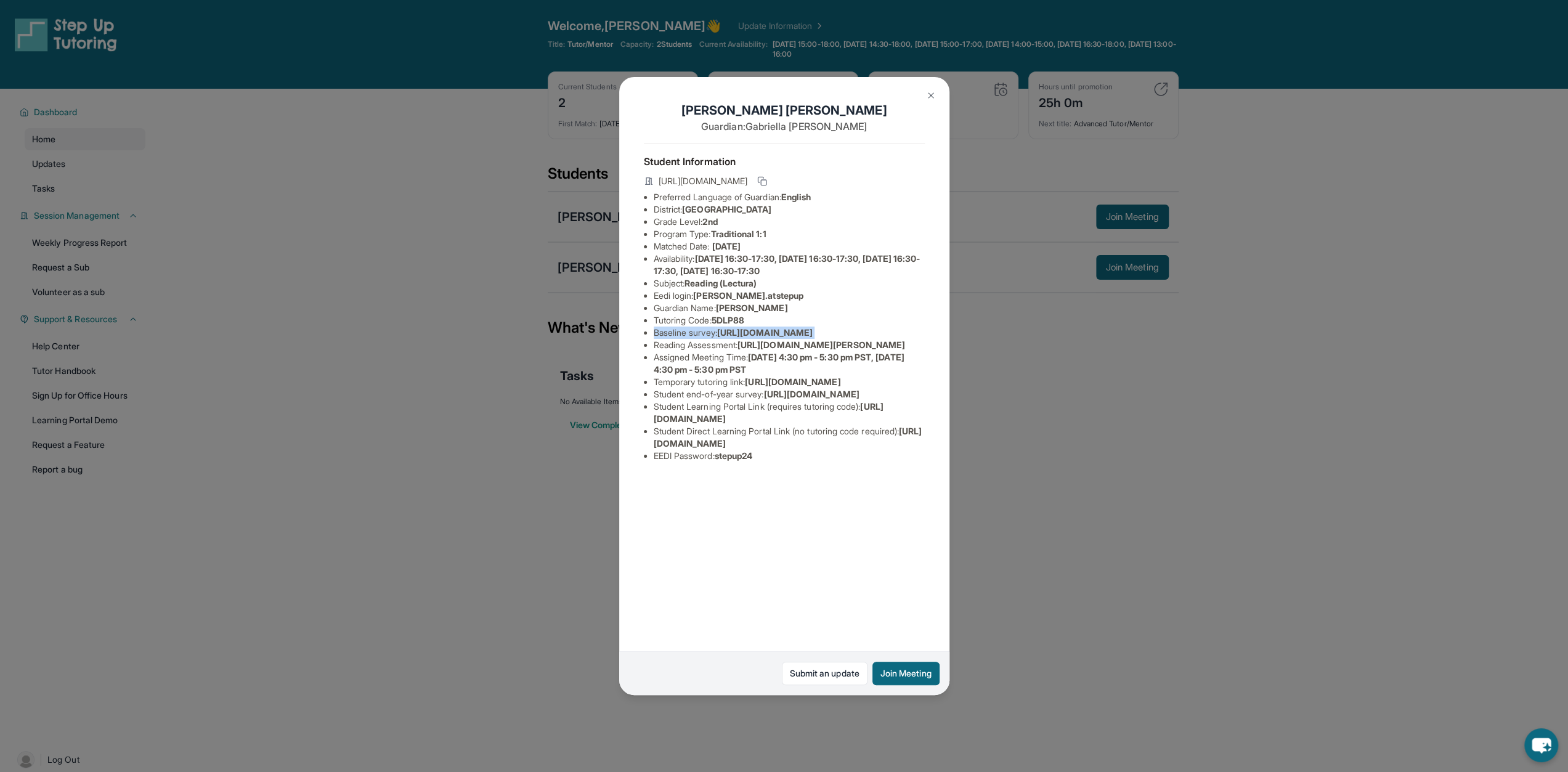
copy li "Baseline survey : [URL][DOMAIN_NAME]"
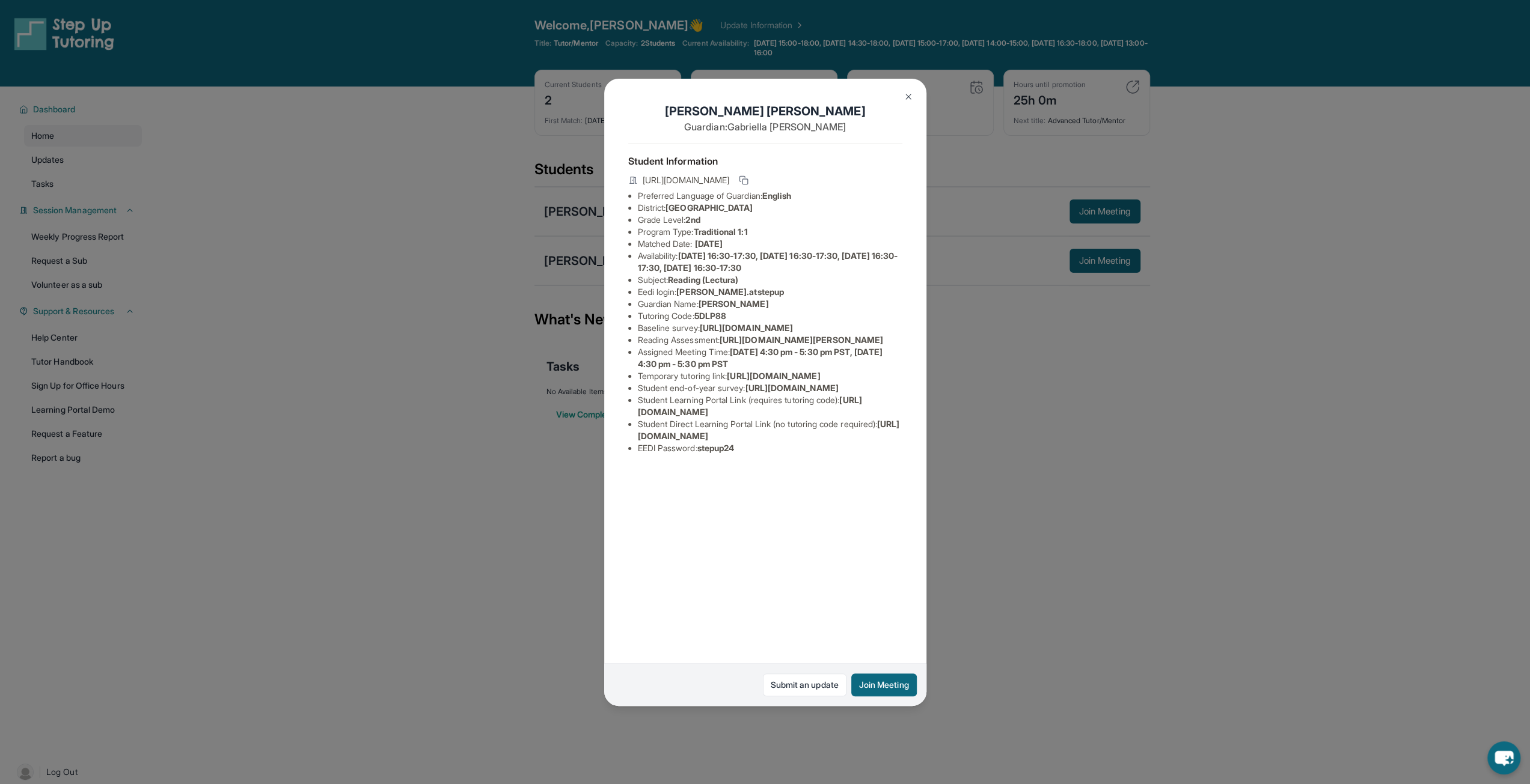
click at [452, 492] on div "[PERSON_NAME] Guardian: [PERSON_NAME] Student Information [URL][DOMAIN_NAME] Pr…" at bounding box center [765, 392] width 1530 height 784
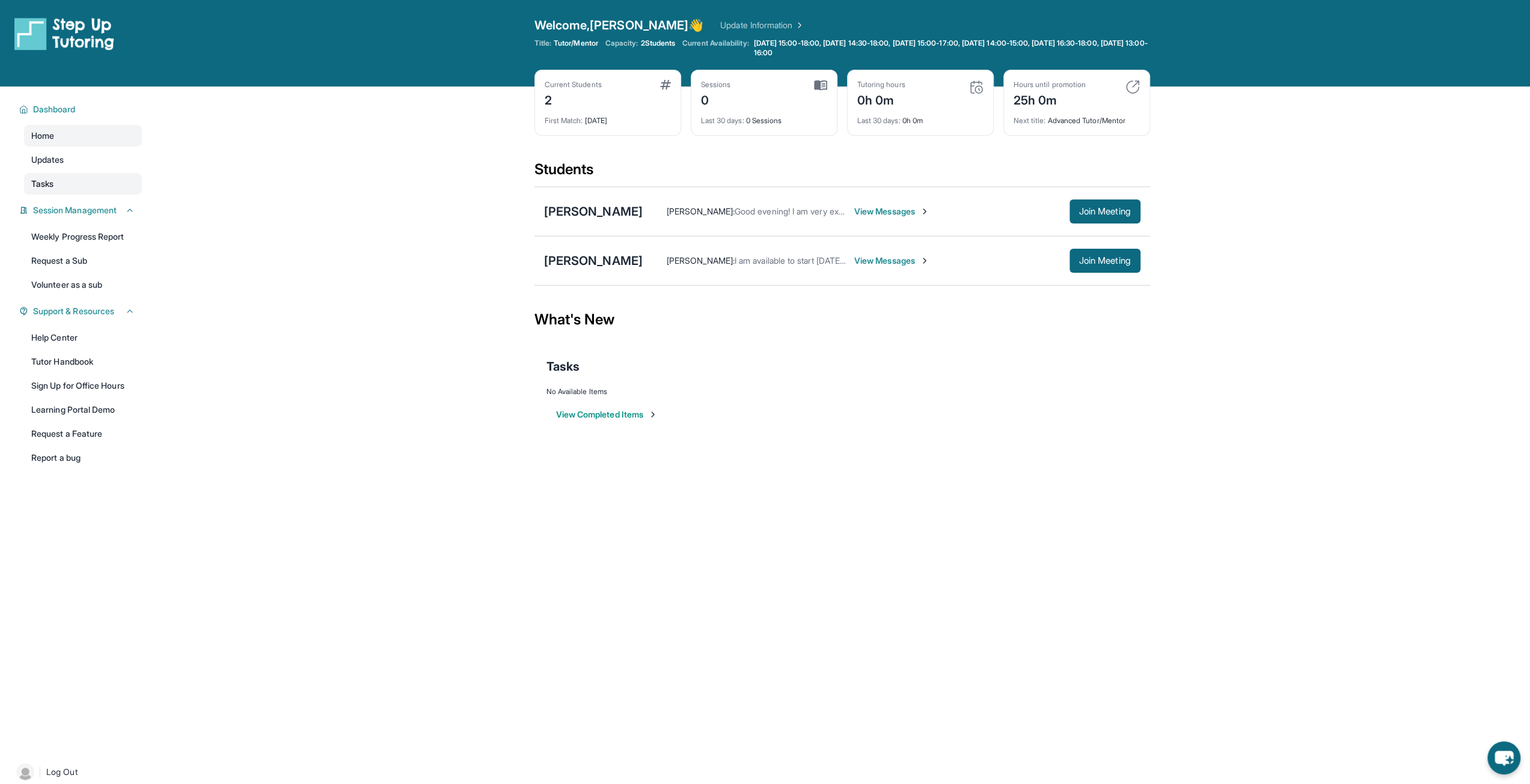
click at [57, 183] on link "Tasks" at bounding box center [83, 184] width 118 height 22
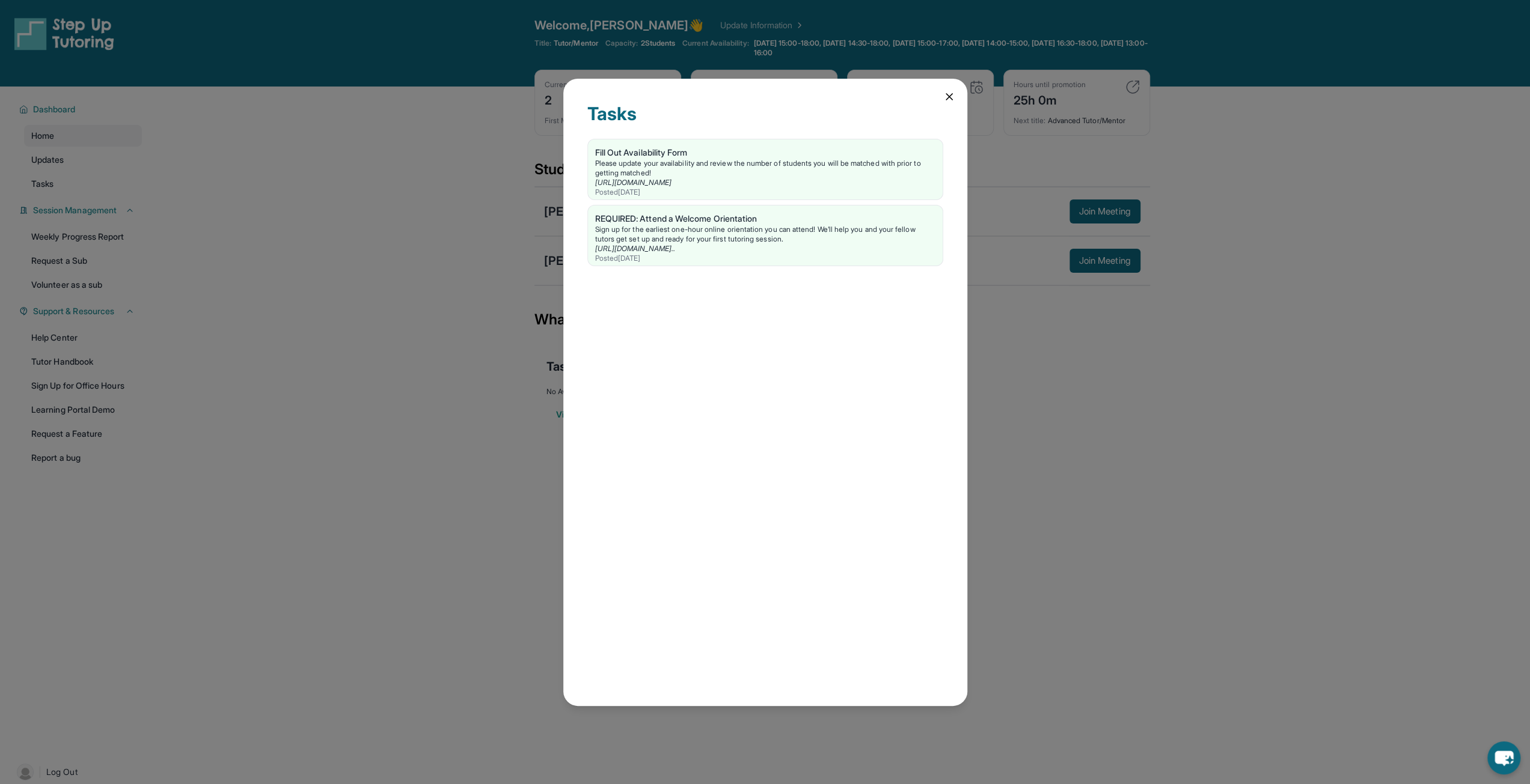
click at [759, 98] on icon at bounding box center [949, 96] width 6 height 6
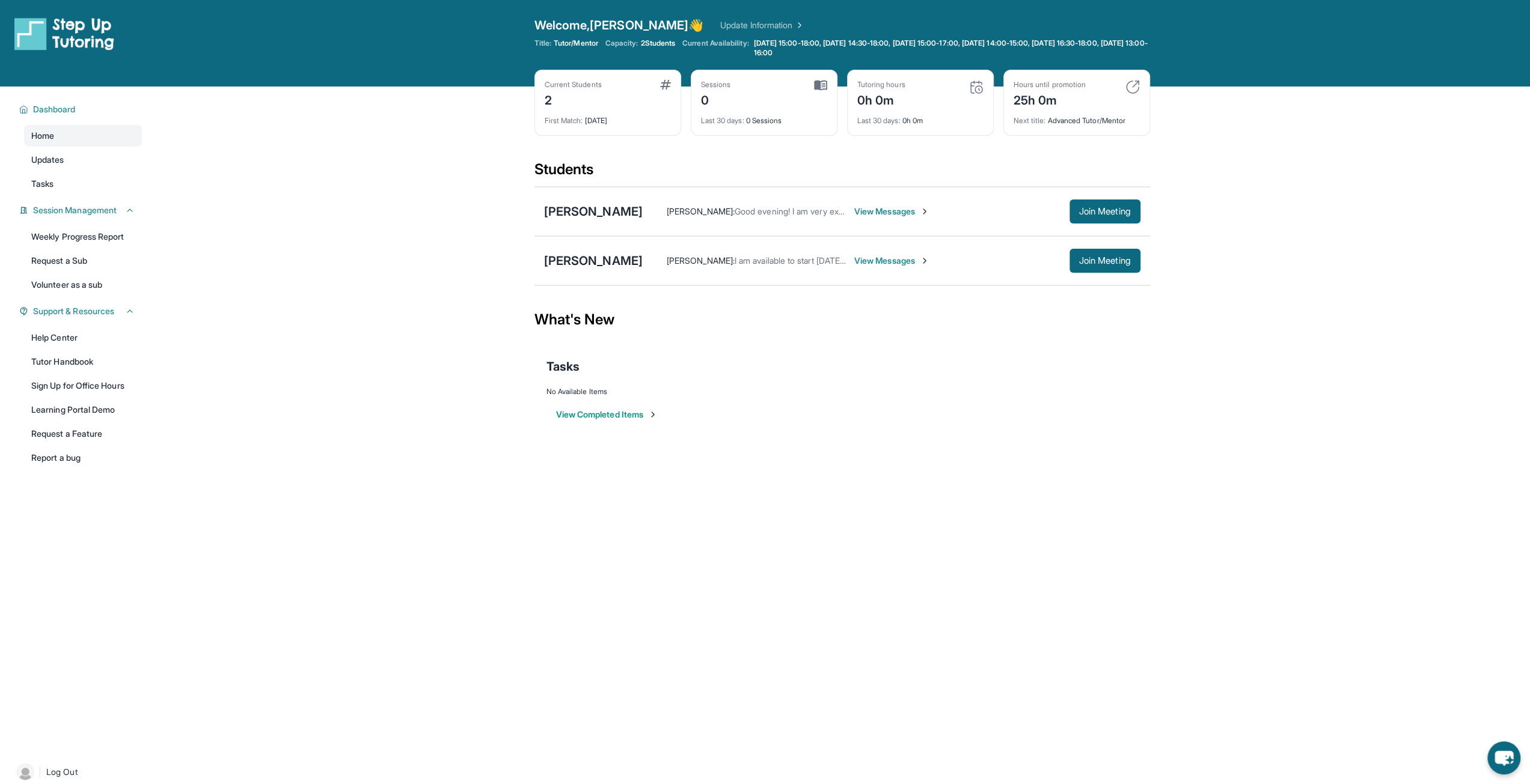
click at [749, 332] on div "What's New" at bounding box center [843, 319] width 616 height 53
click at [100, 313] on span "Support & Resources" at bounding box center [73, 311] width 81 height 12
click at [102, 313] on span "Support & Resources" at bounding box center [73, 311] width 81 height 12
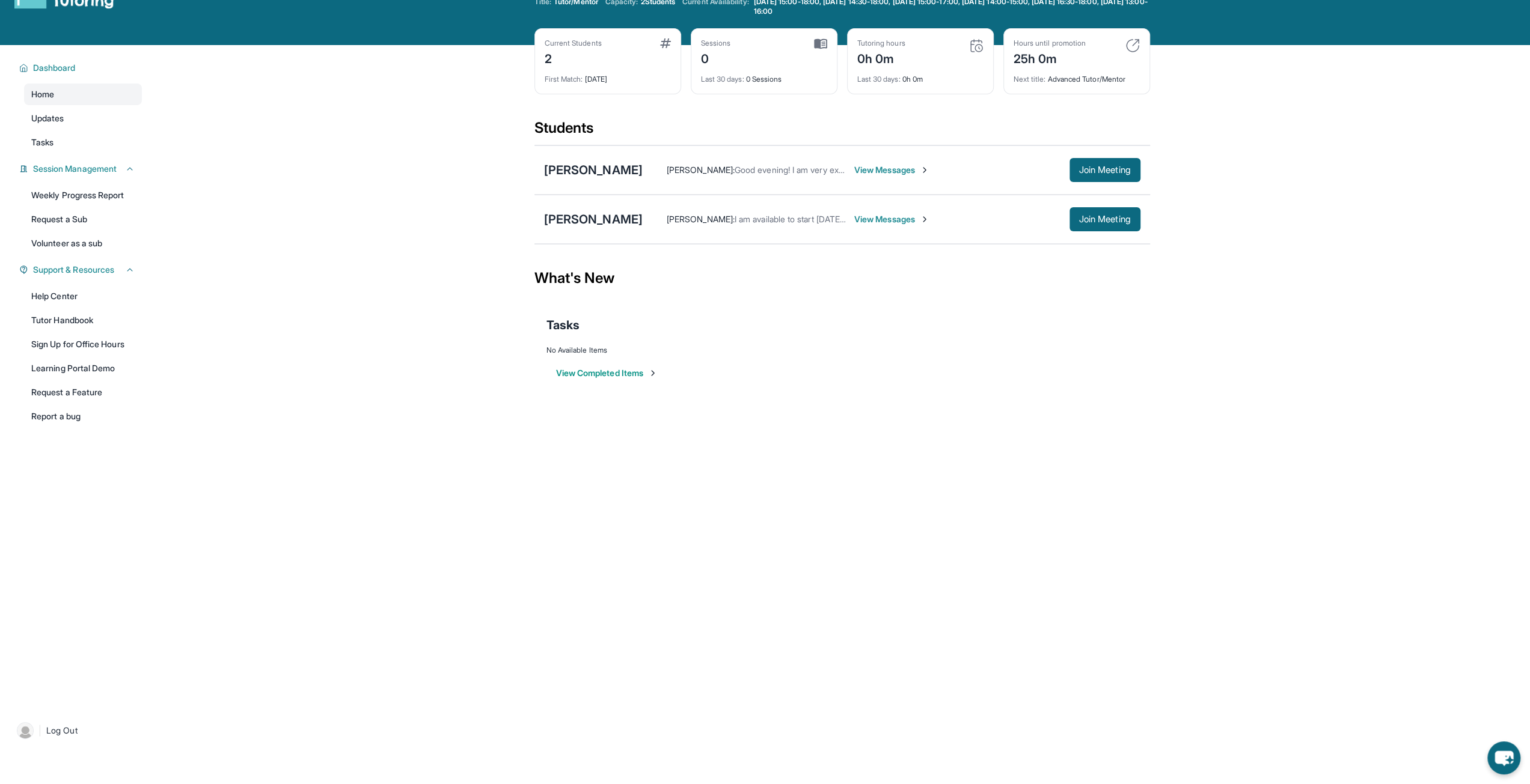
scroll to position [60, 0]
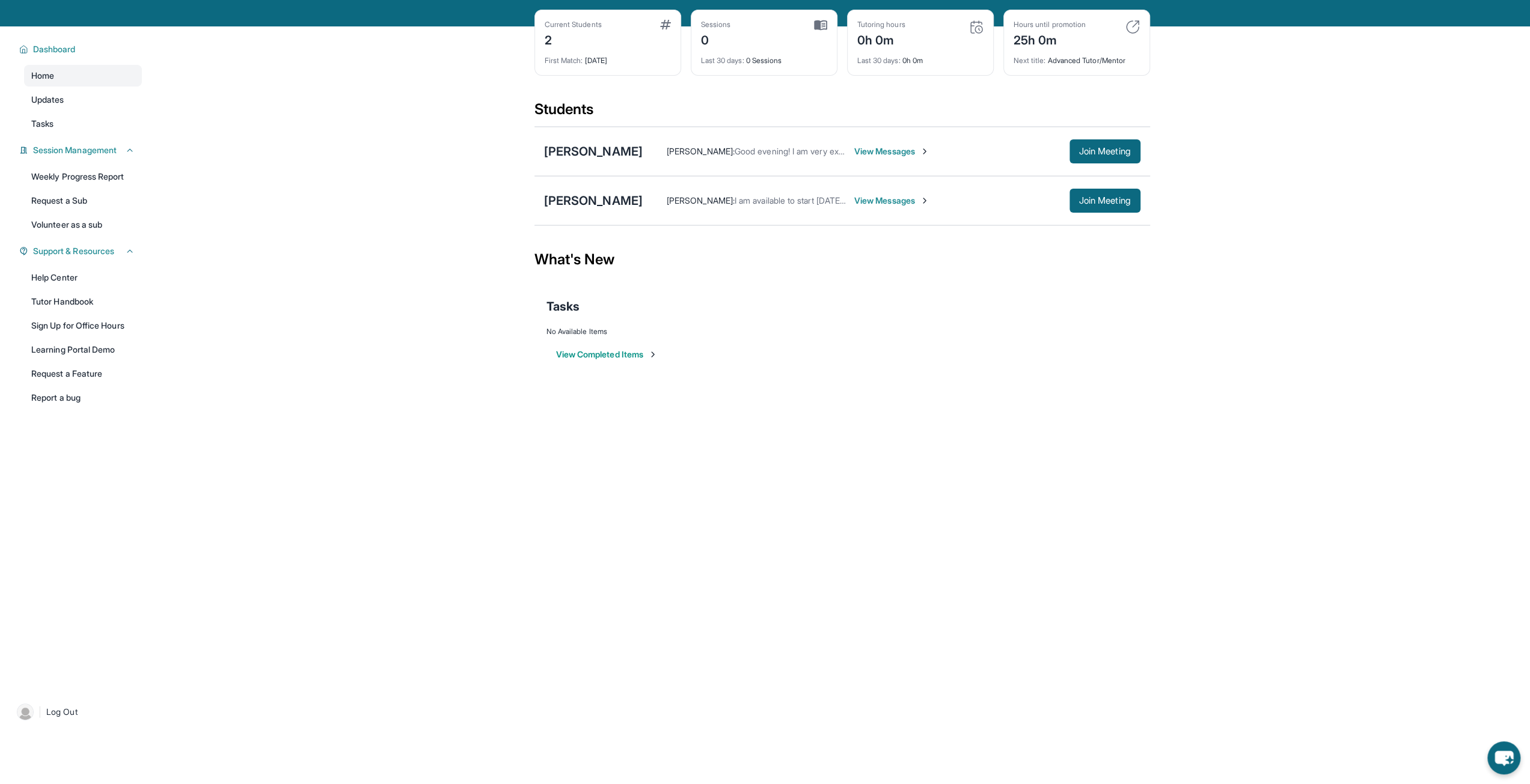
click at [204, 347] on main "Current Students 2 First Match : [DATE] Sessions 0 Last 30 days : 0 Sessions Tu…" at bounding box center [842, 207] width 1376 height 363
click at [0, 501] on div "Dashboard Home Updates Tasks Session Management Weekly Progress Report Request …" at bounding box center [77, 356] width 154 height 660
